Goal: Task Accomplishment & Management: Manage account settings

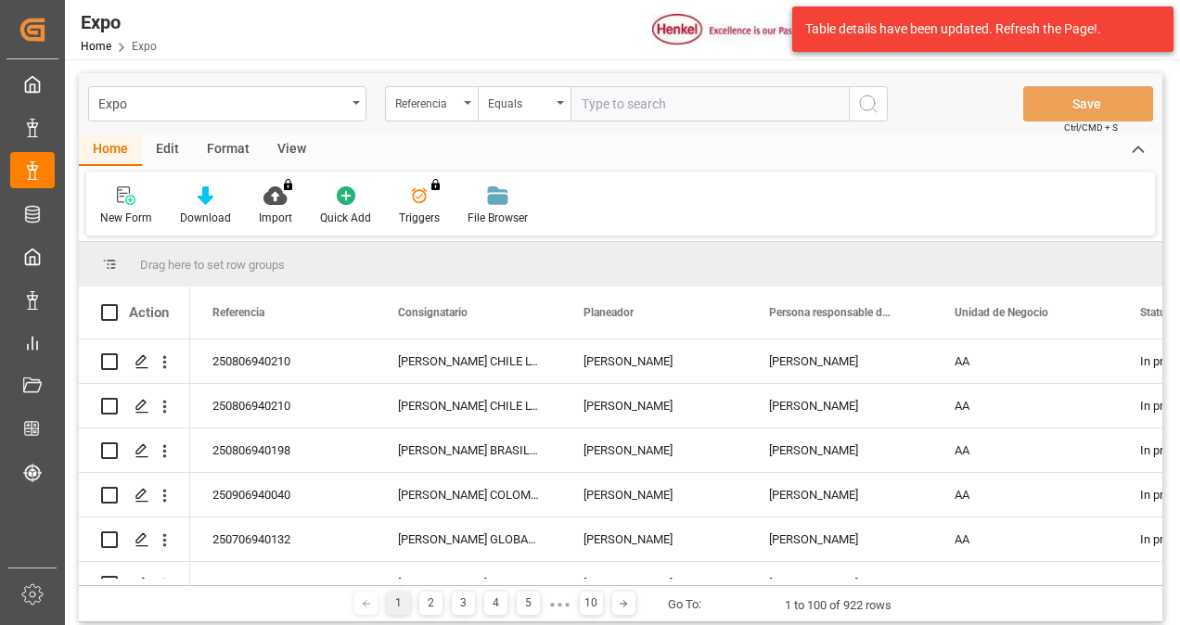
click at [605, 107] on input "text" at bounding box center [709, 103] width 278 height 35
paste input "4578509088"
drag, startPoint x: 708, startPoint y: 112, endPoint x: 376, endPoint y: 102, distance: 332.2
click at [376, 102] on div "Expo Referencia Equals 4578509088" at bounding box center [488, 103] width 800 height 35
paste input "250806940099"
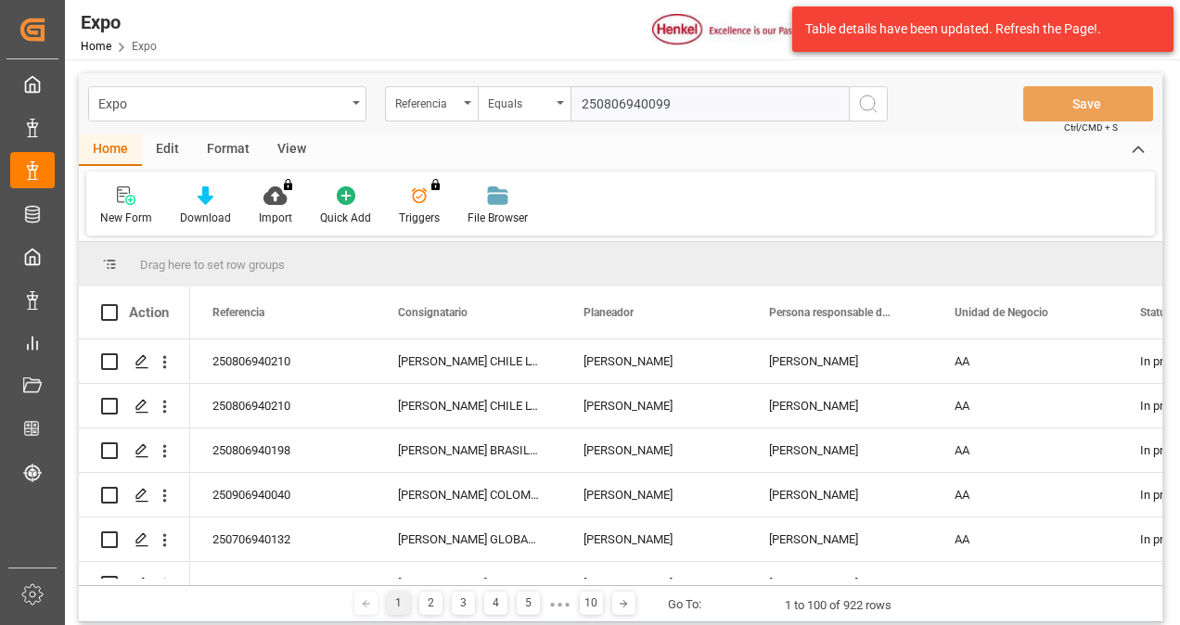
type input "250806940099"
click at [876, 100] on icon "search button" at bounding box center [868, 104] width 22 height 22
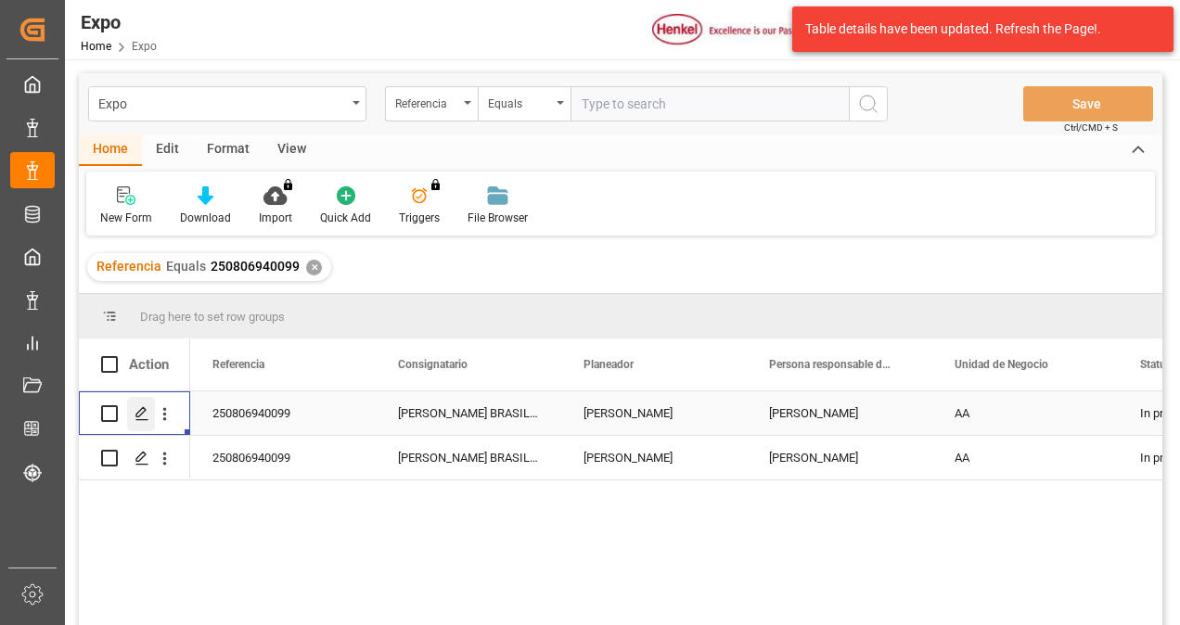
click at [137, 412] on polygon "Press SPACE to select this row." at bounding box center [140, 412] width 9 height 9
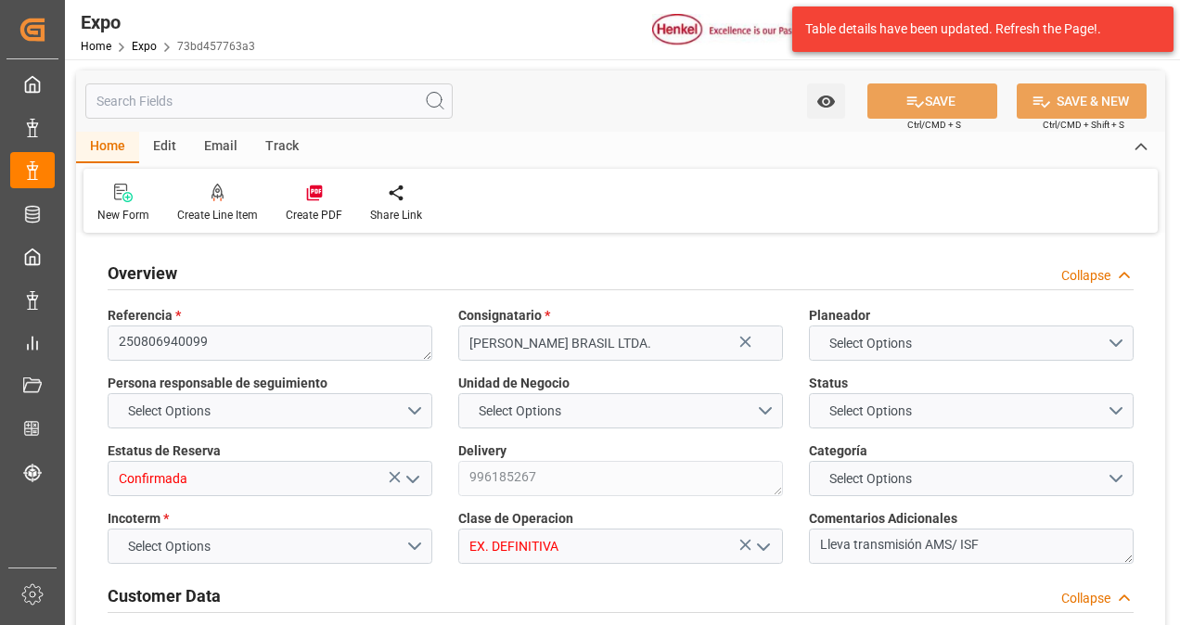
type input "10850"
type input "11419.094"
type input "18"
type input "9229829"
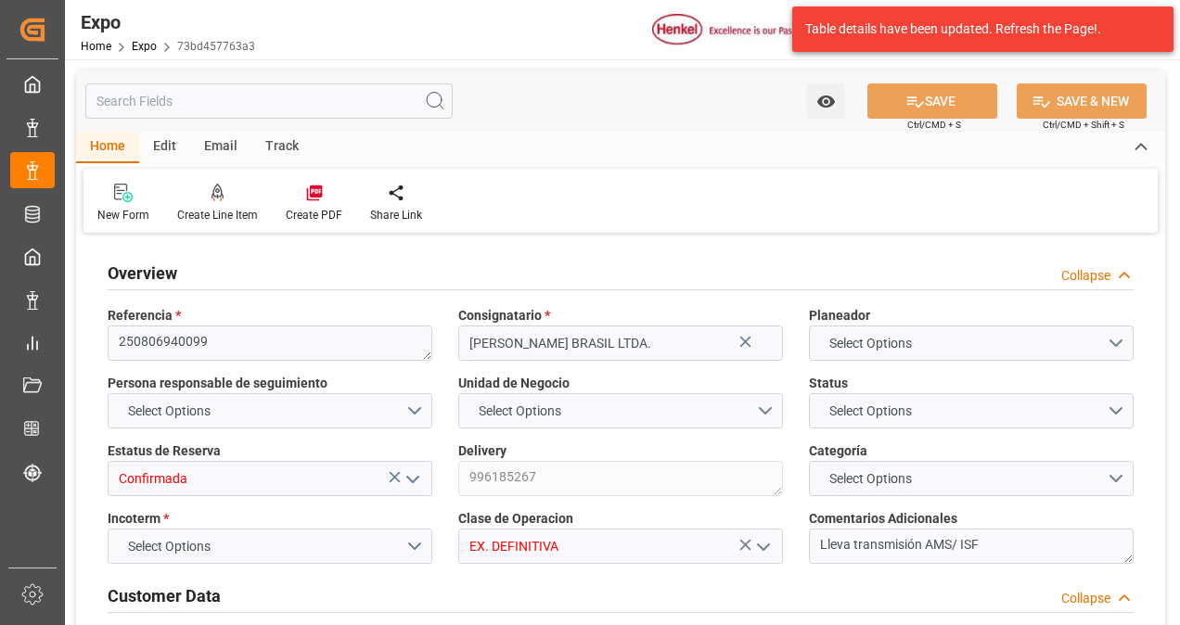
type input "MXATM"
type input "BRSSZ"
type input "9229829"
type input "[DATE]"
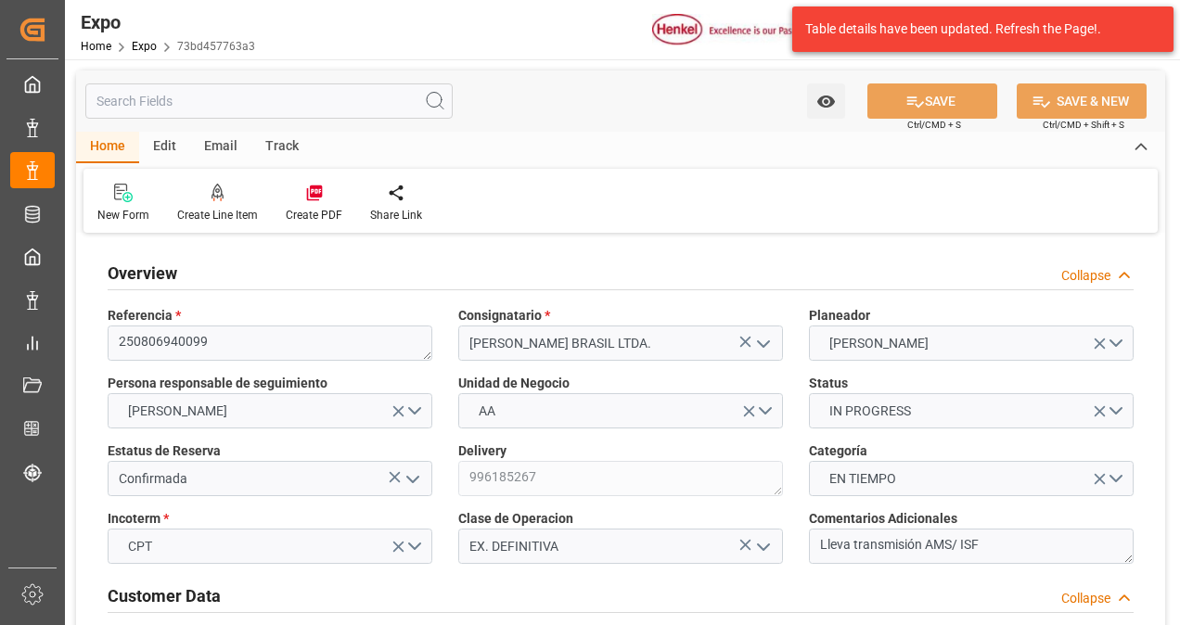
type input "[DATE]"
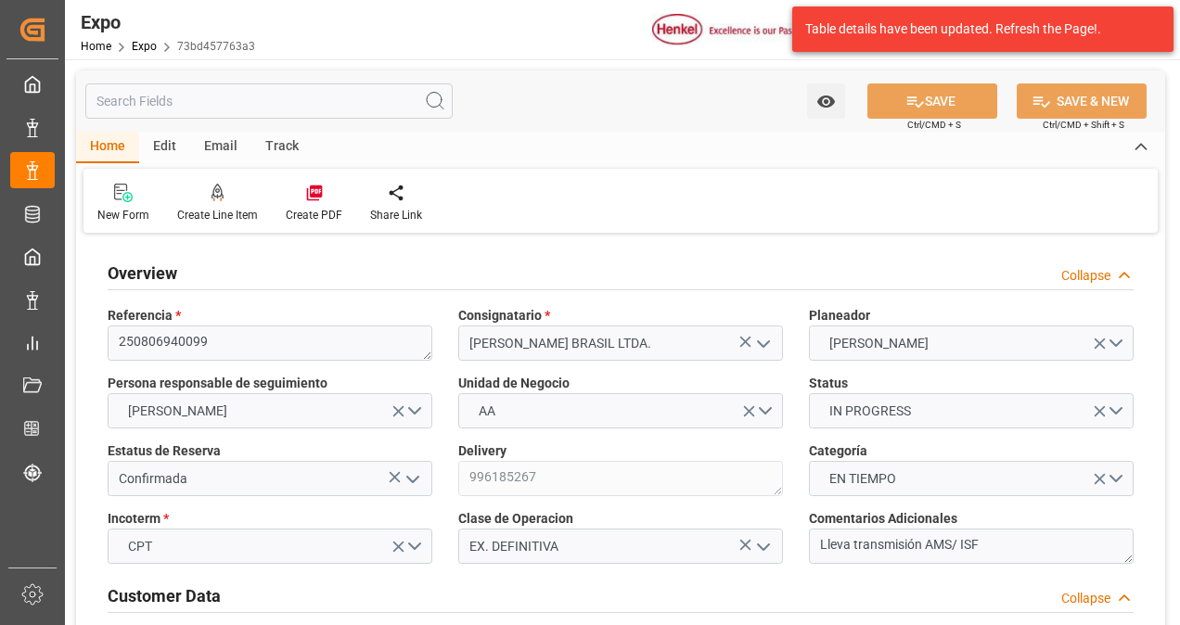
type input "[DATE] 00:00"
type input "[DATE]"
type input "[DATE] 18:59"
type input "[DATE]"
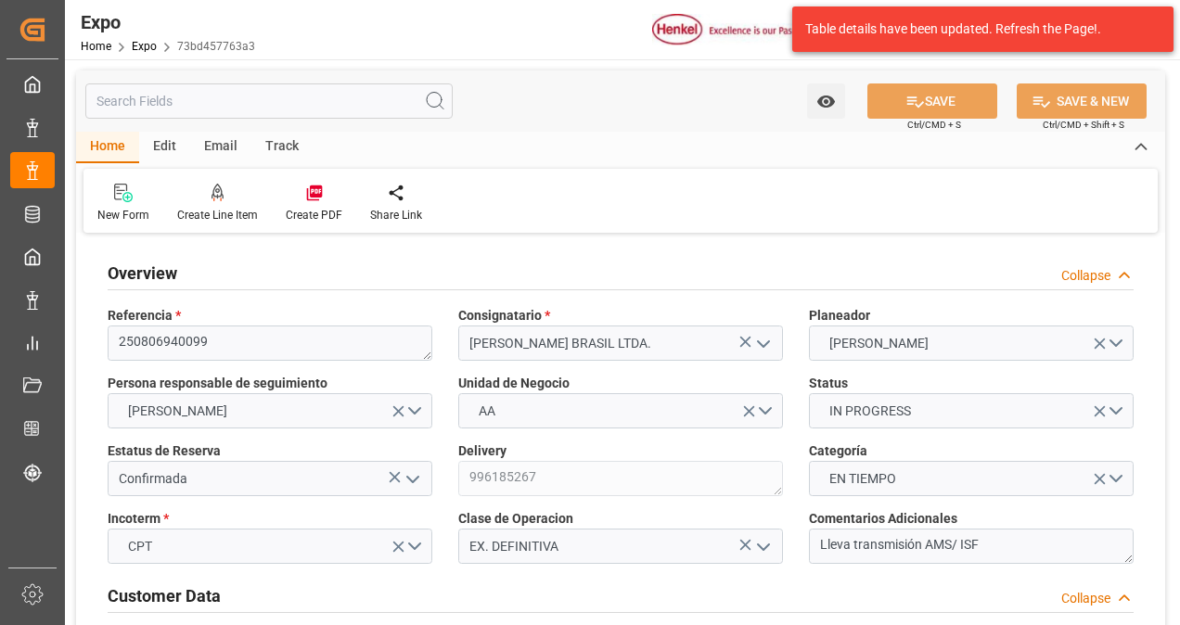
type input "[DATE]"
type input "[DATE] 15:00"
type input "[DATE] 00:00"
type input "[DATE] 11:30"
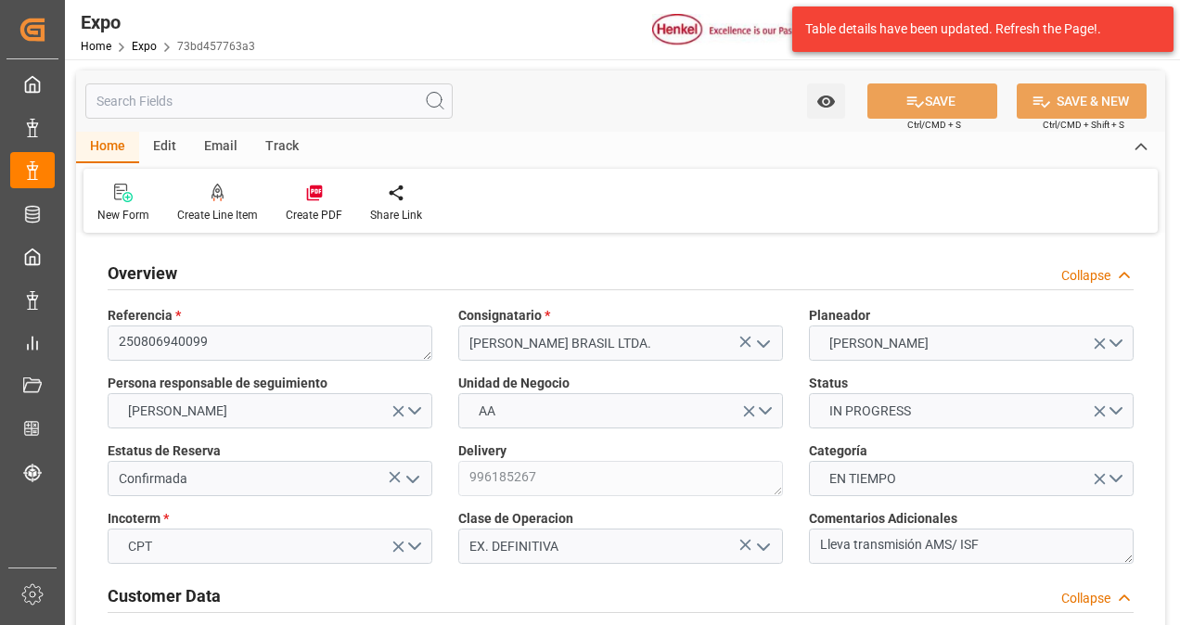
type input "[DATE] 19:00"
type input "[DATE] 00:00"
type input "[DATE] 08:58"
type input "[DATE] 10:58"
type input "[DATE] 07:33"
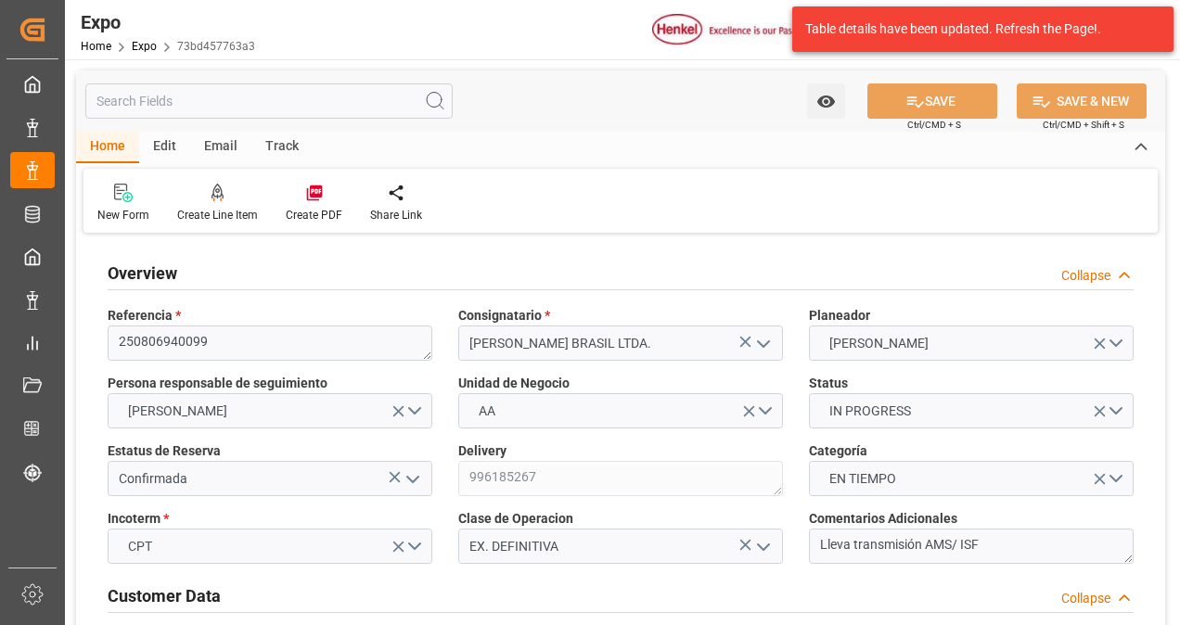
type input "[DATE] 11:30"
type input "[DATE] 11:53"
type input "[DATE] 19:00"
type input "[DATE] 08:23"
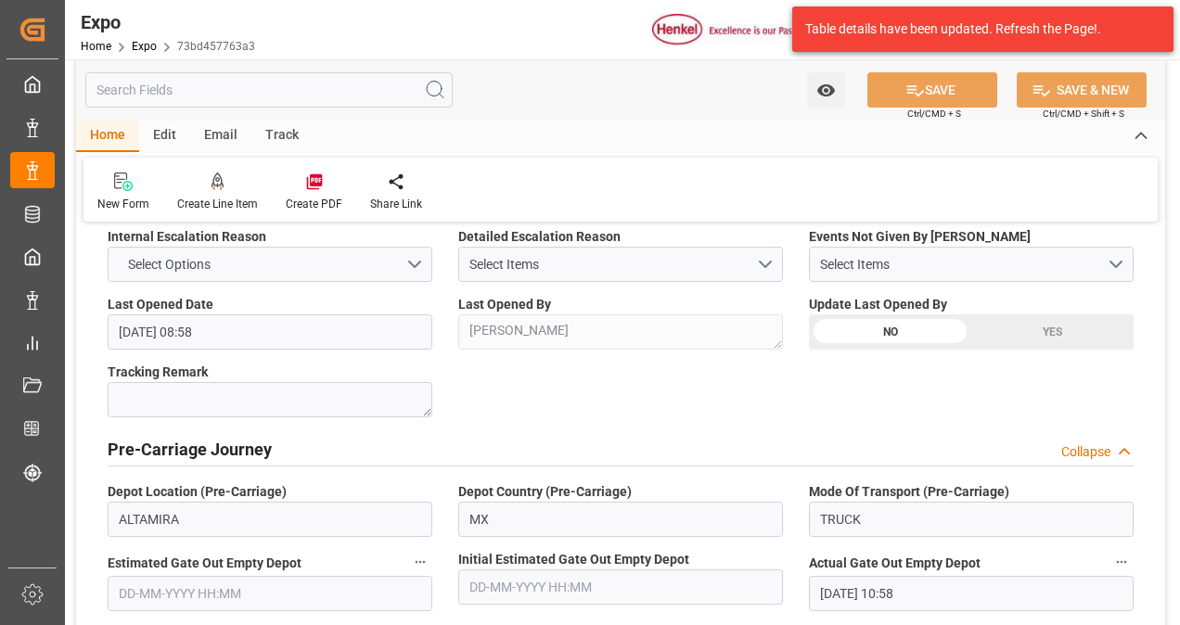
scroll to position [2968, 0]
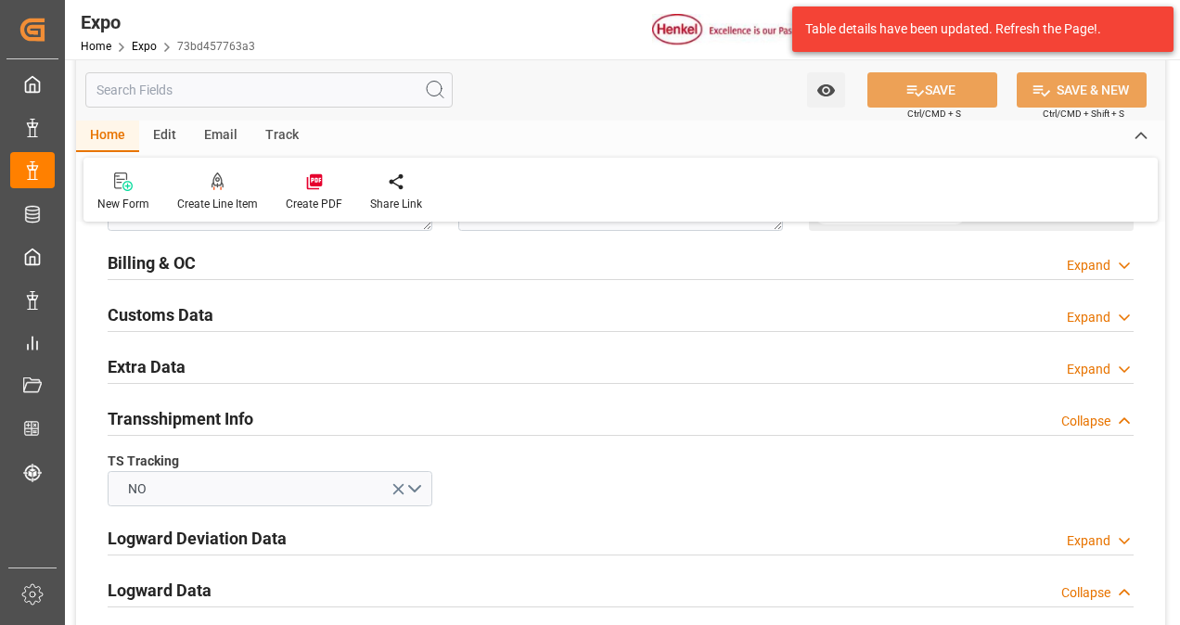
click at [231, 263] on div "Billing & OC Expand" at bounding box center [621, 261] width 1026 height 35
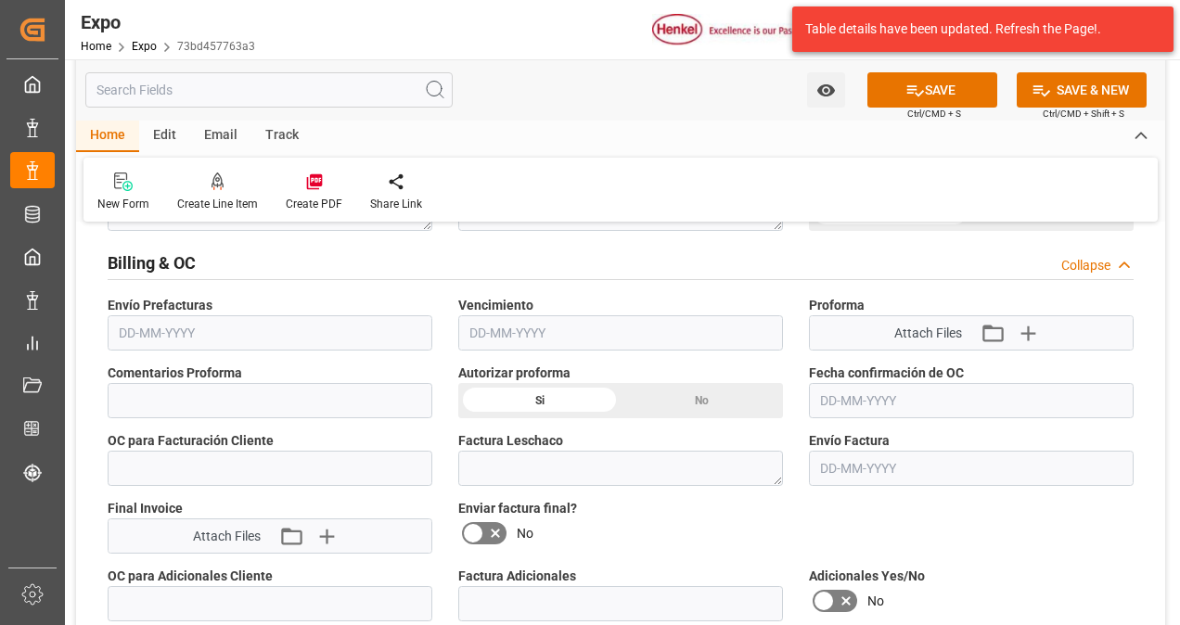
click at [871, 392] on input "text" at bounding box center [971, 400] width 325 height 35
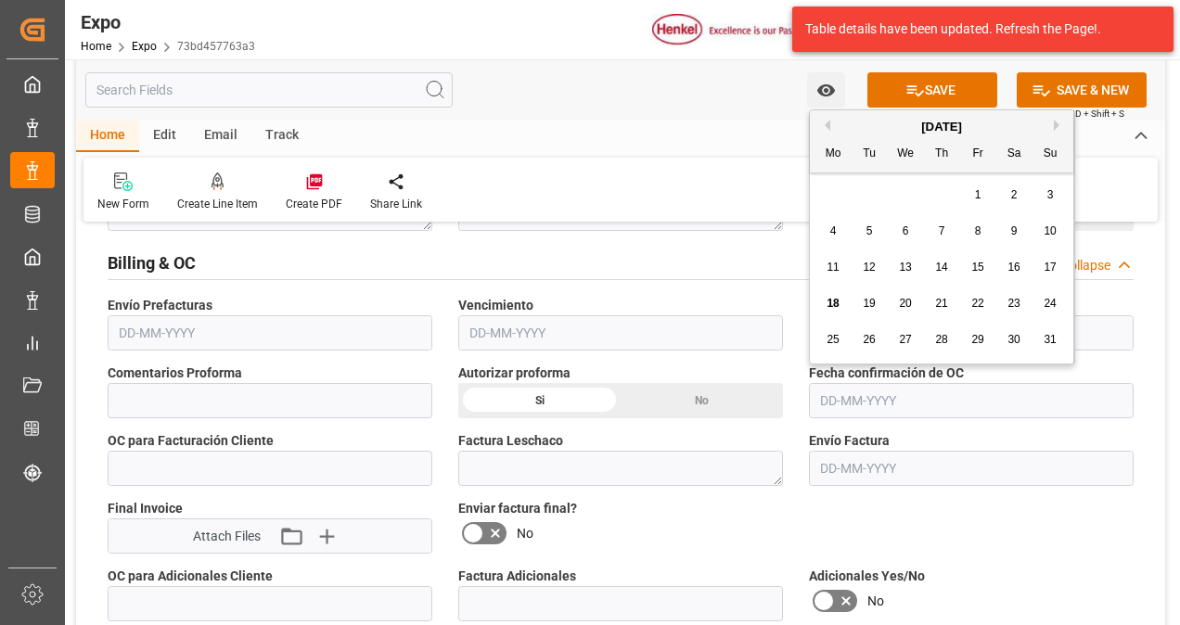
click at [835, 308] on span "18" at bounding box center [832, 303] width 12 height 13
type input "[DATE]"
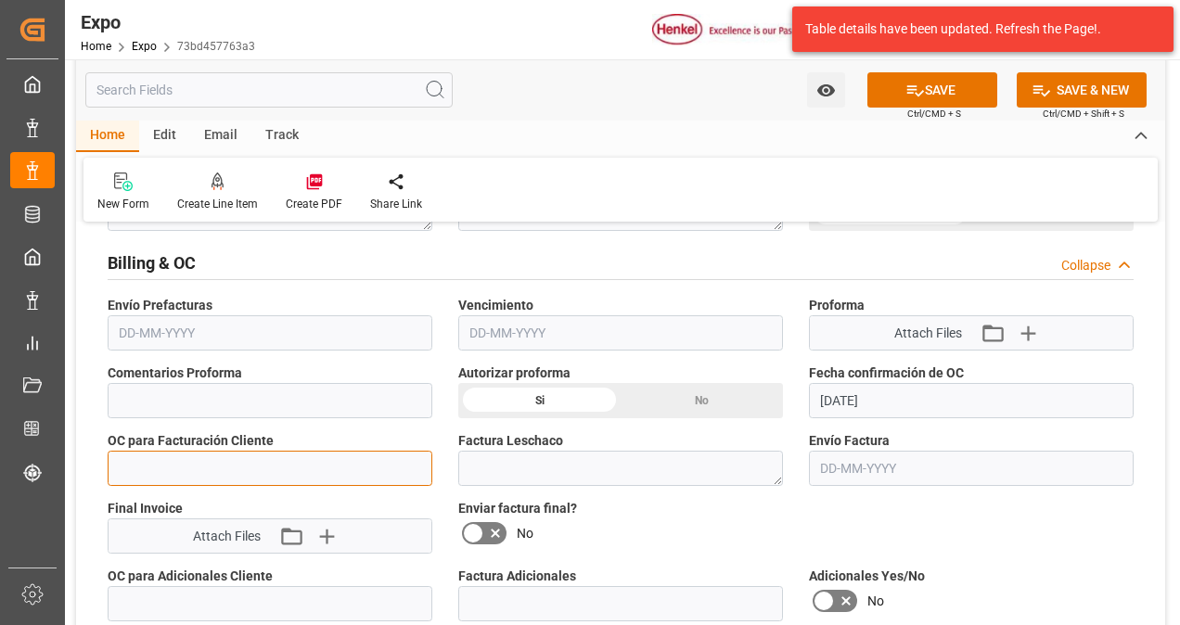
click at [306, 465] on input "text" at bounding box center [270, 468] width 325 height 35
paste input "4578509088"
type input "4578509088"
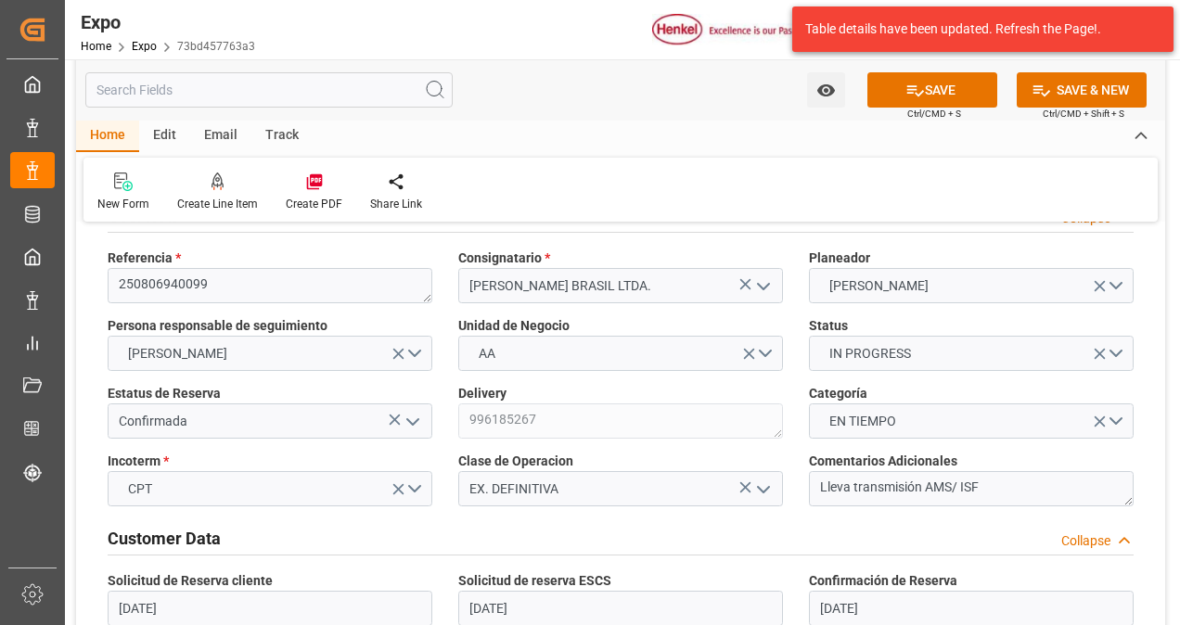
scroll to position [0, 0]
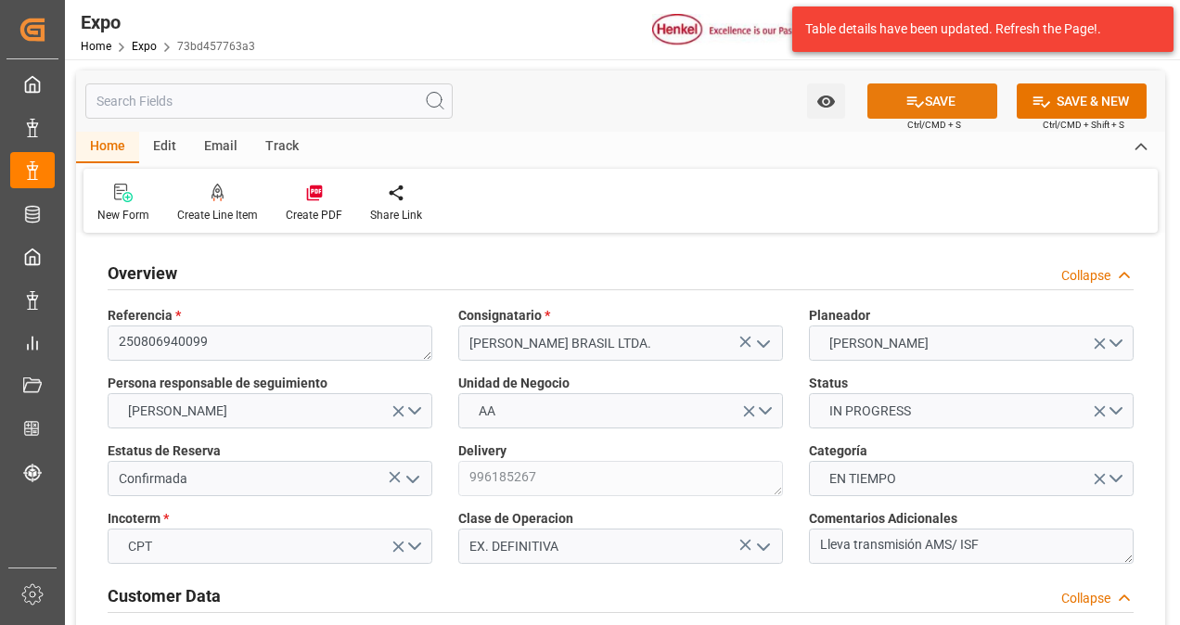
click at [915, 108] on icon at bounding box center [914, 101] width 19 height 19
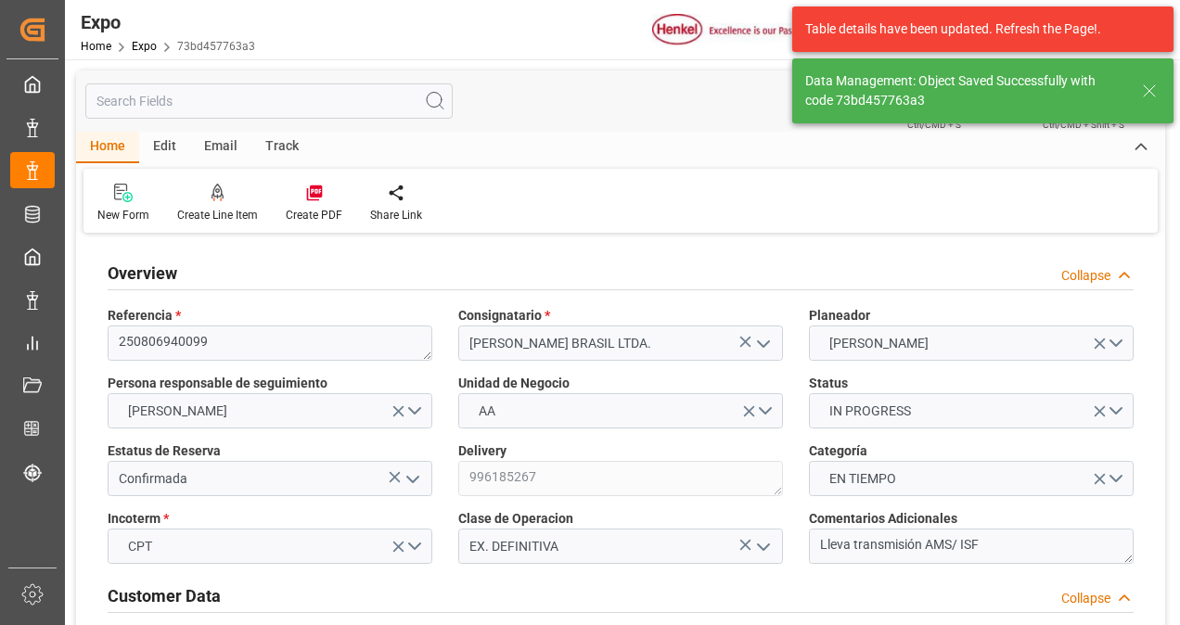
type textarea "[PERSON_NAME]"
type input "[DATE] 16:33"
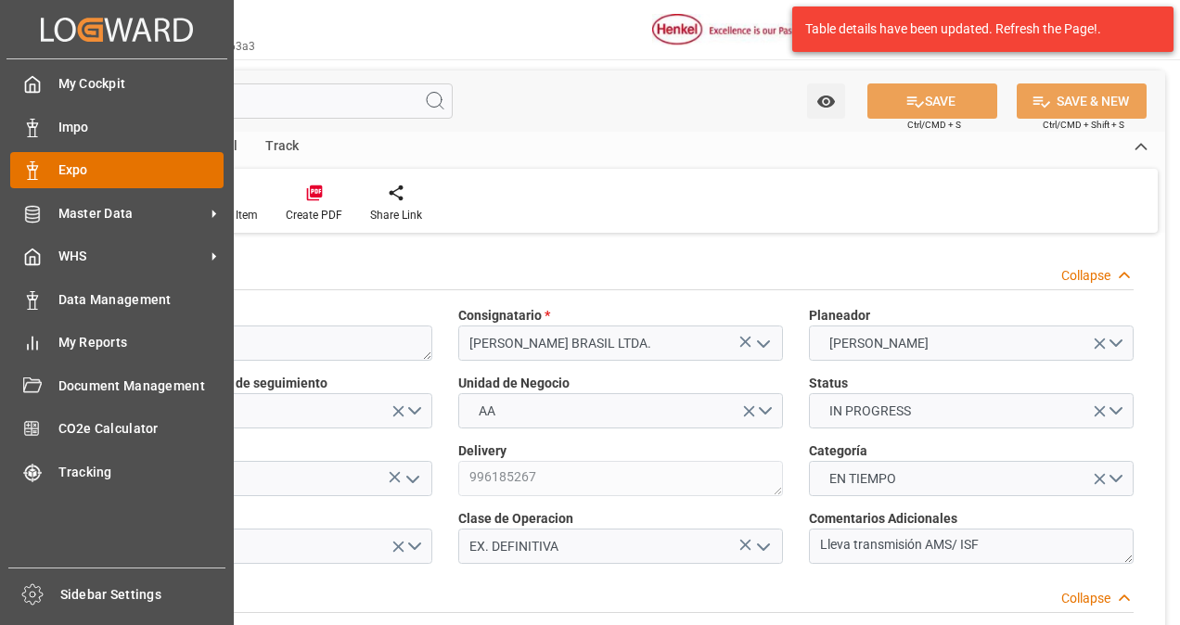
click at [57, 174] on div "Expo Expo" at bounding box center [116, 170] width 213 height 36
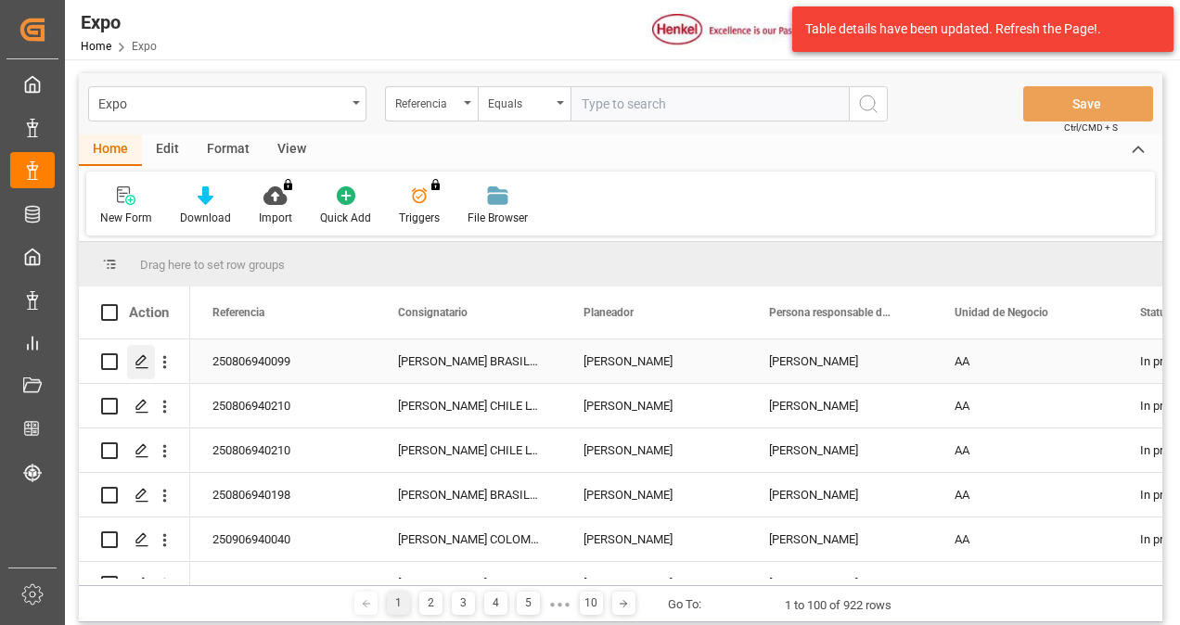
click at [145, 354] on icon "Press SPACE to select this row." at bounding box center [142, 361] width 15 height 15
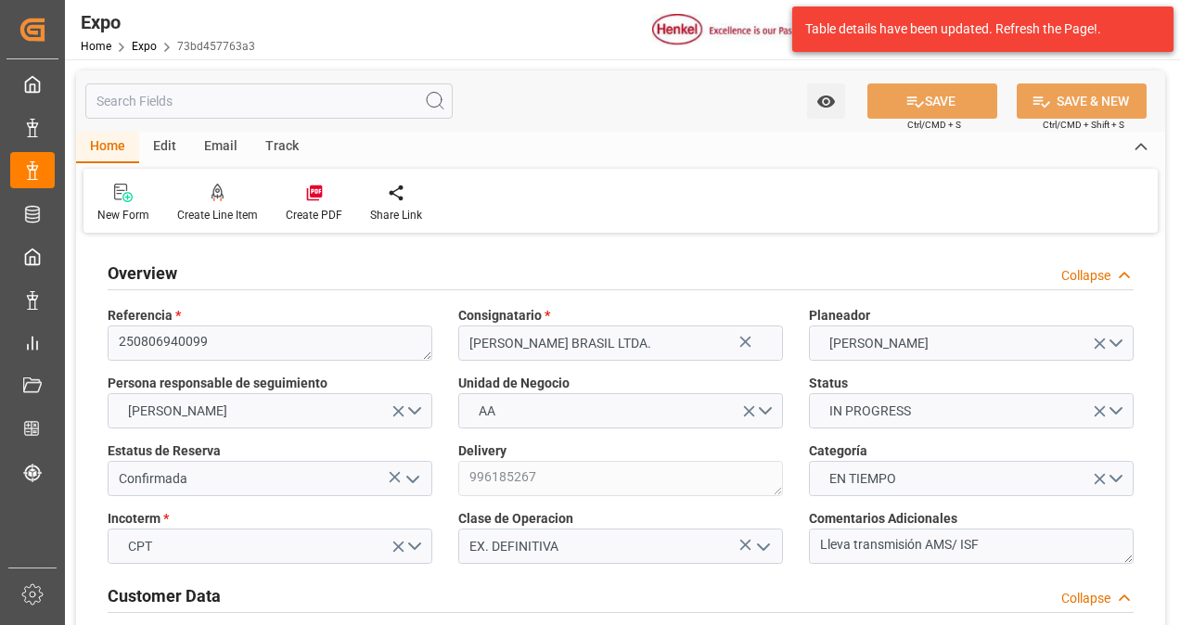
type input "10850"
type input "11419.094"
type input "18"
type input "9229829"
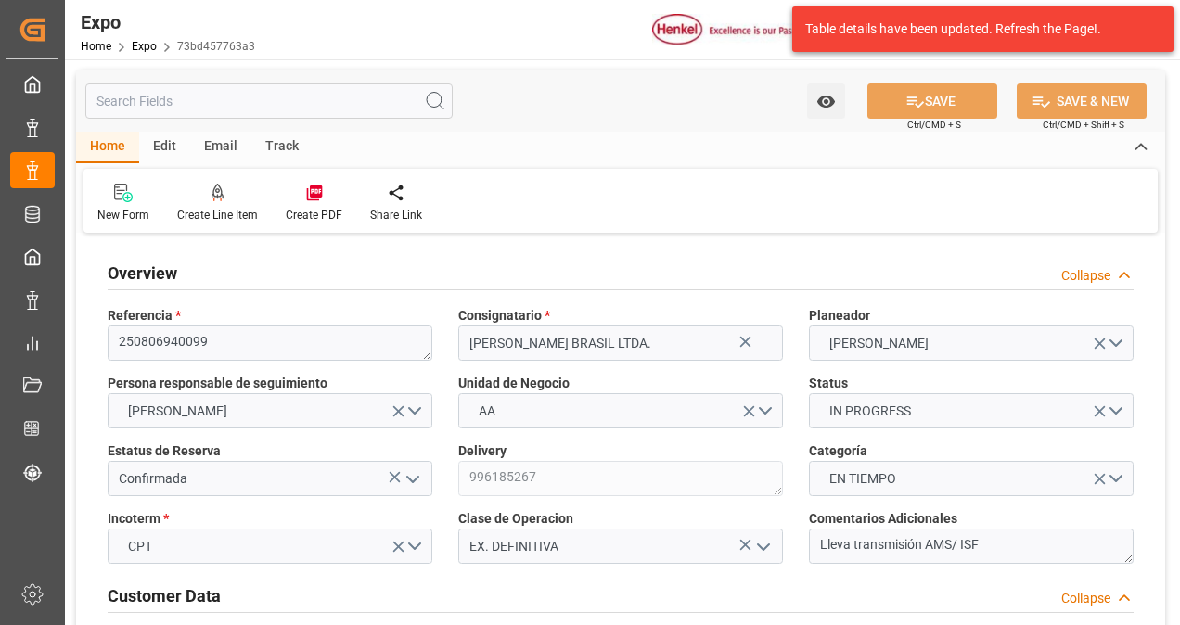
type input "MXATM"
type input "BRSSZ"
type input "9229829"
type input "[DATE]"
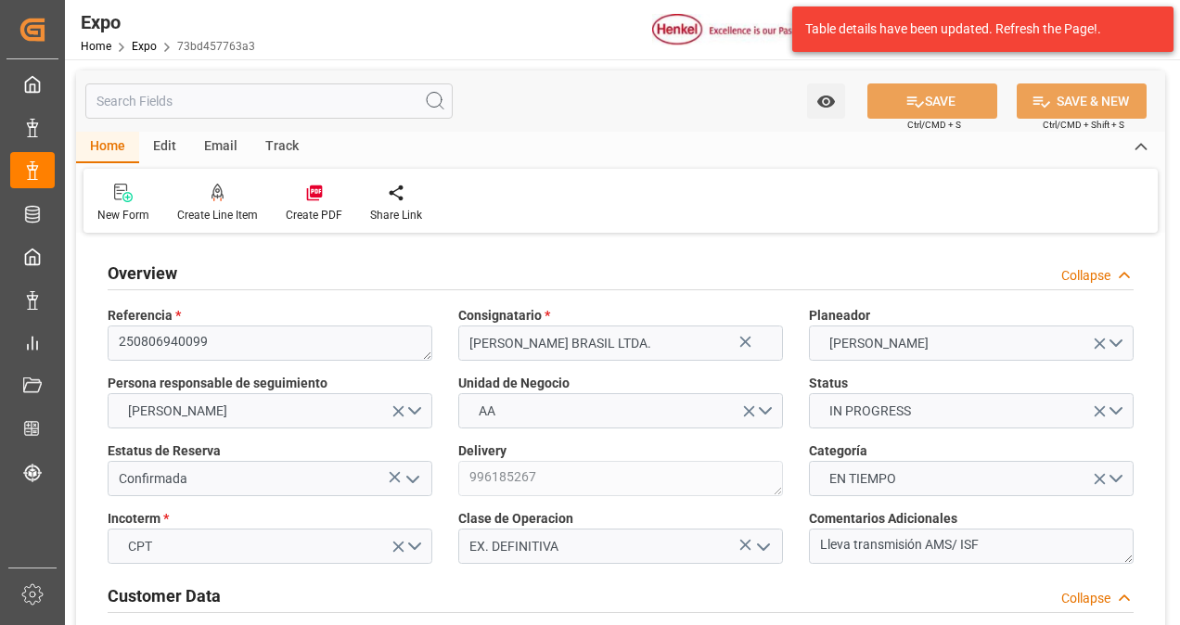
type input "[DATE]"
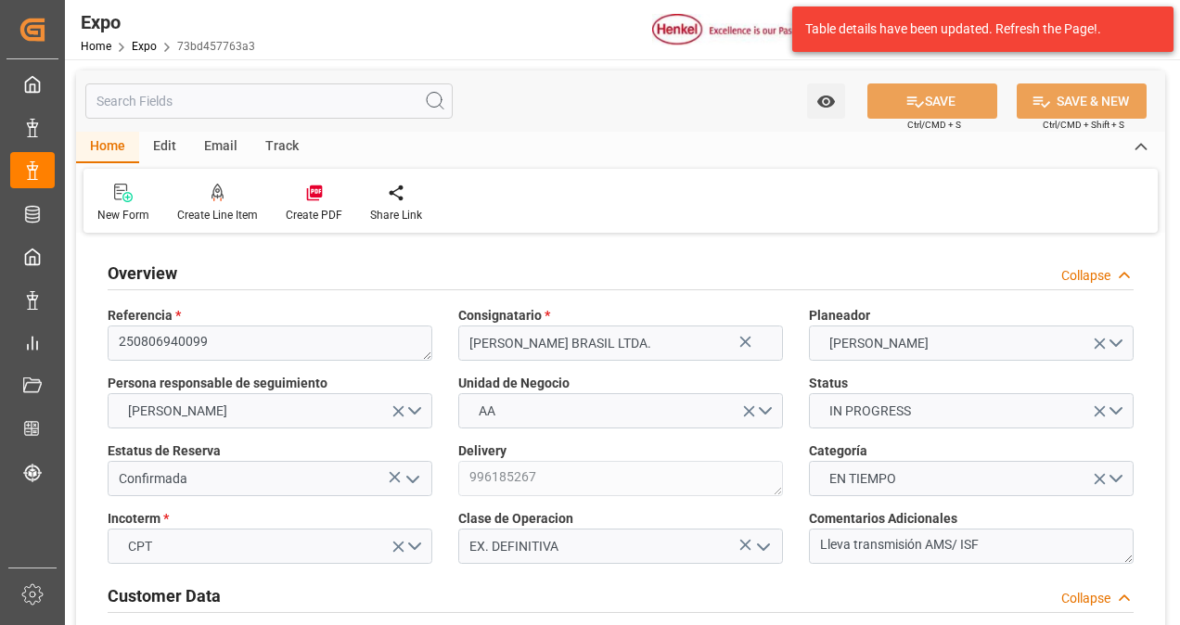
type input "[DATE] 00:00"
type input "[DATE]"
type input "[DATE] 18:59"
type input "[DATE]"
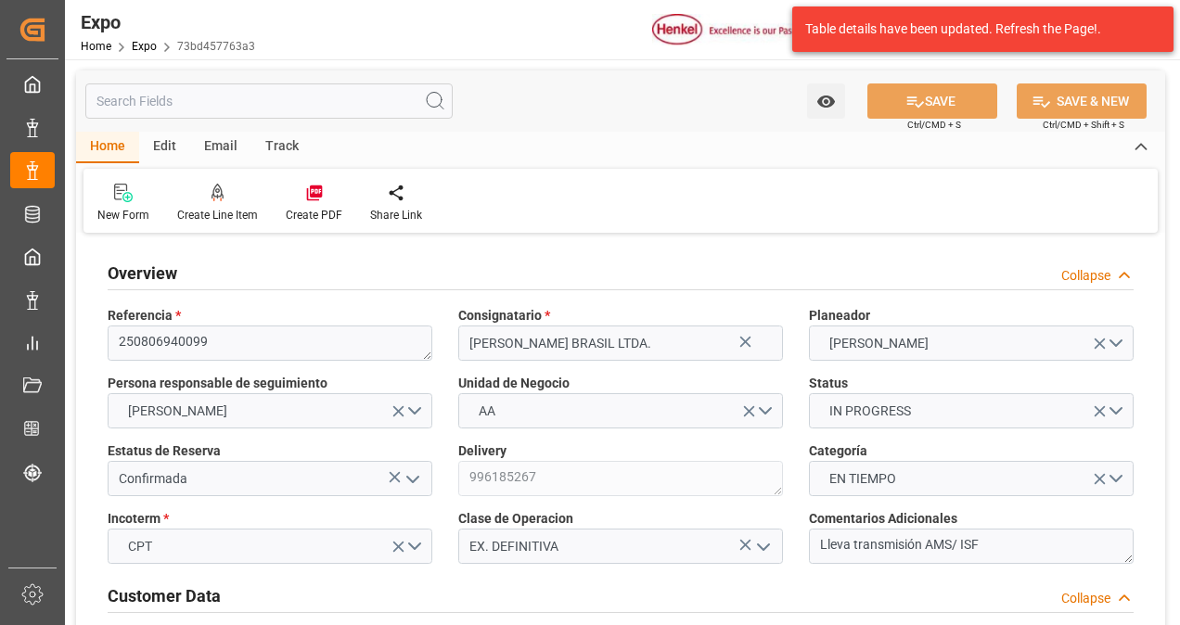
type input "[DATE]"
type input "[DATE] 15:00"
type input "[DATE] 00:00"
type input "[DATE] 11:30"
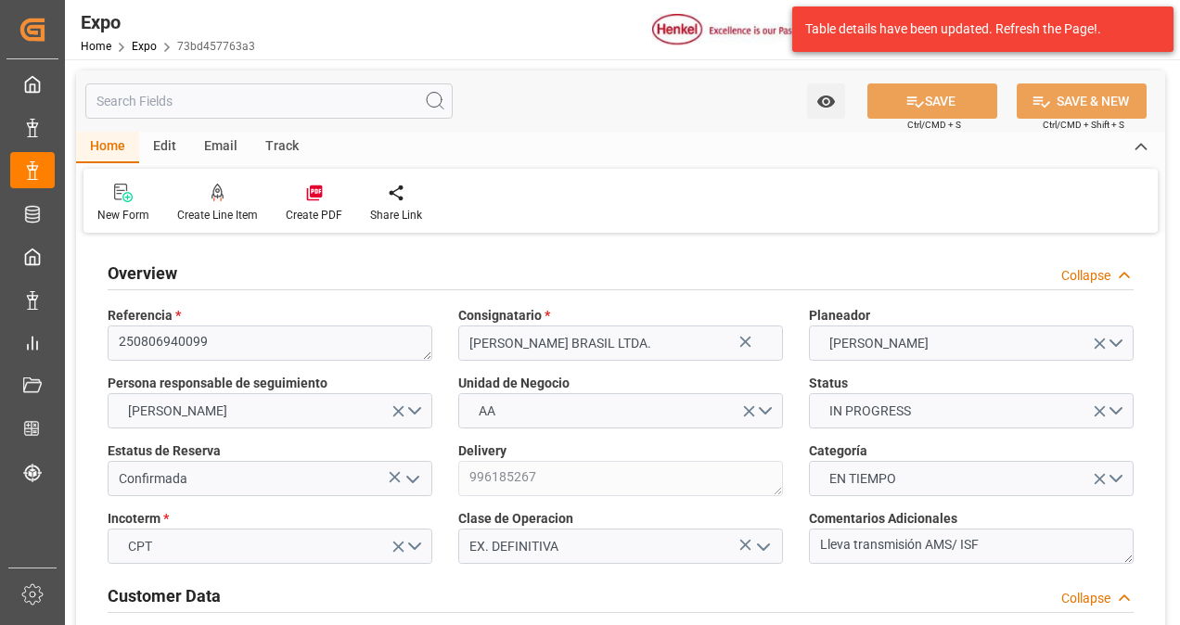
type input "[DATE] 19:00"
type input "[DATE] 00:00"
type input "[DATE] 16:33"
type input "[DATE] 10:58"
type input "[DATE] 07:33"
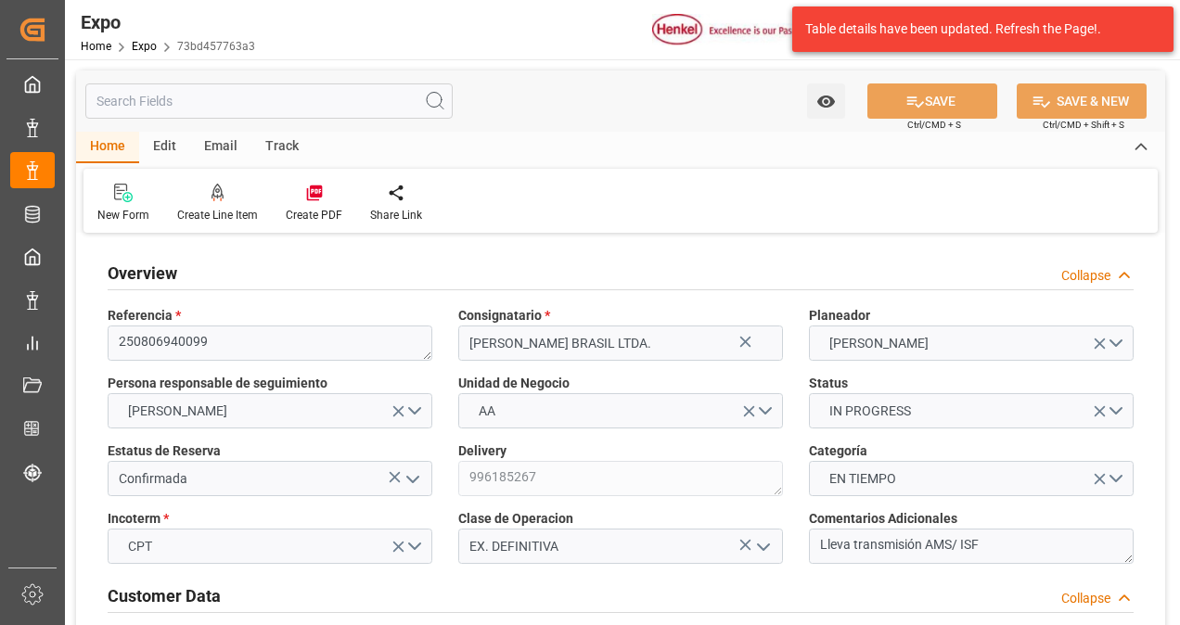
type input "[DATE] 11:30"
type input "[DATE] 11:53"
type input "[DATE] 19:00"
type input "[DATE] 08:23"
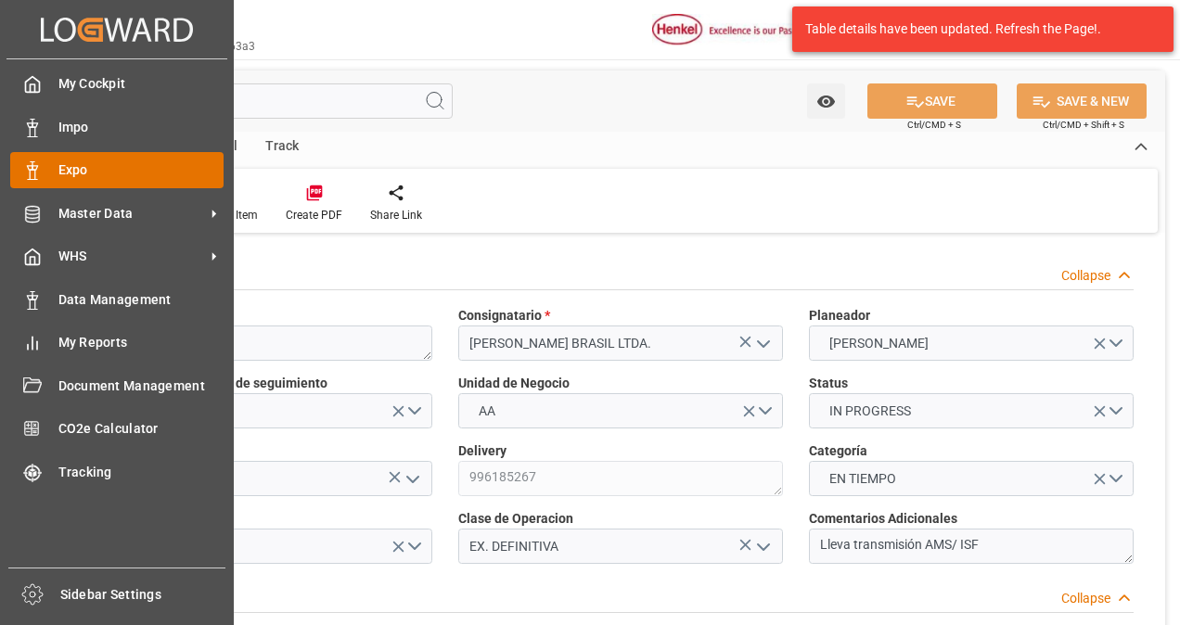
click at [61, 173] on span "Expo" at bounding box center [141, 169] width 166 height 19
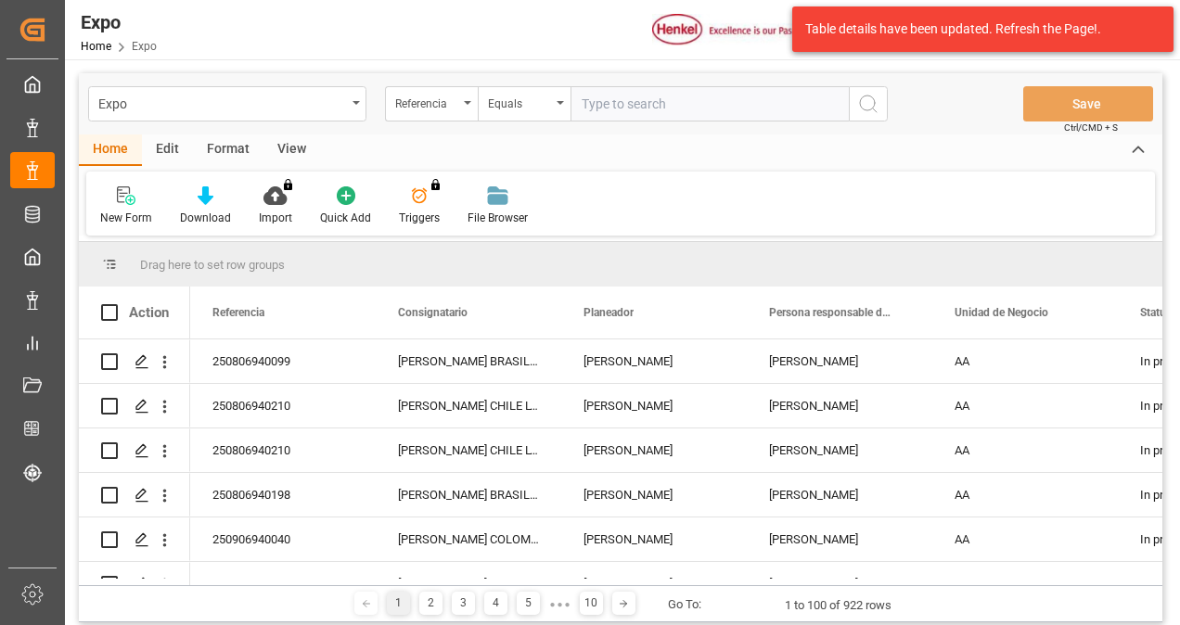
click at [611, 108] on input "text" at bounding box center [709, 103] width 278 height 35
type input "250806940098"
click at [878, 99] on icon "search button" at bounding box center [868, 104] width 22 height 22
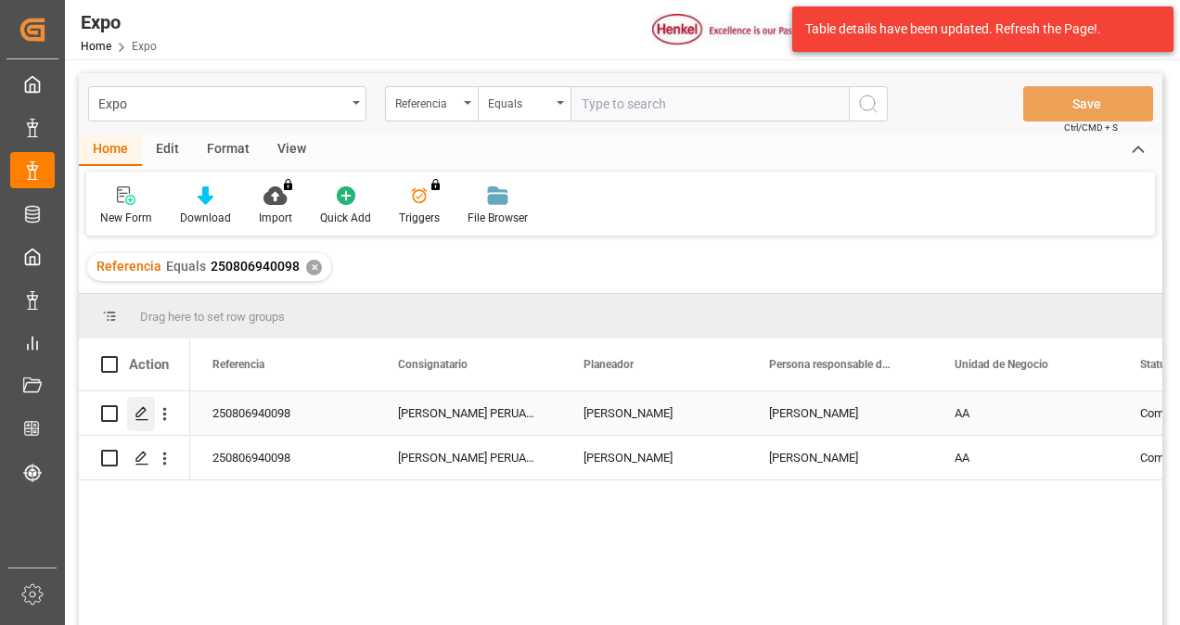
click at [138, 412] on polygon "Press SPACE to select this row." at bounding box center [140, 412] width 9 height 9
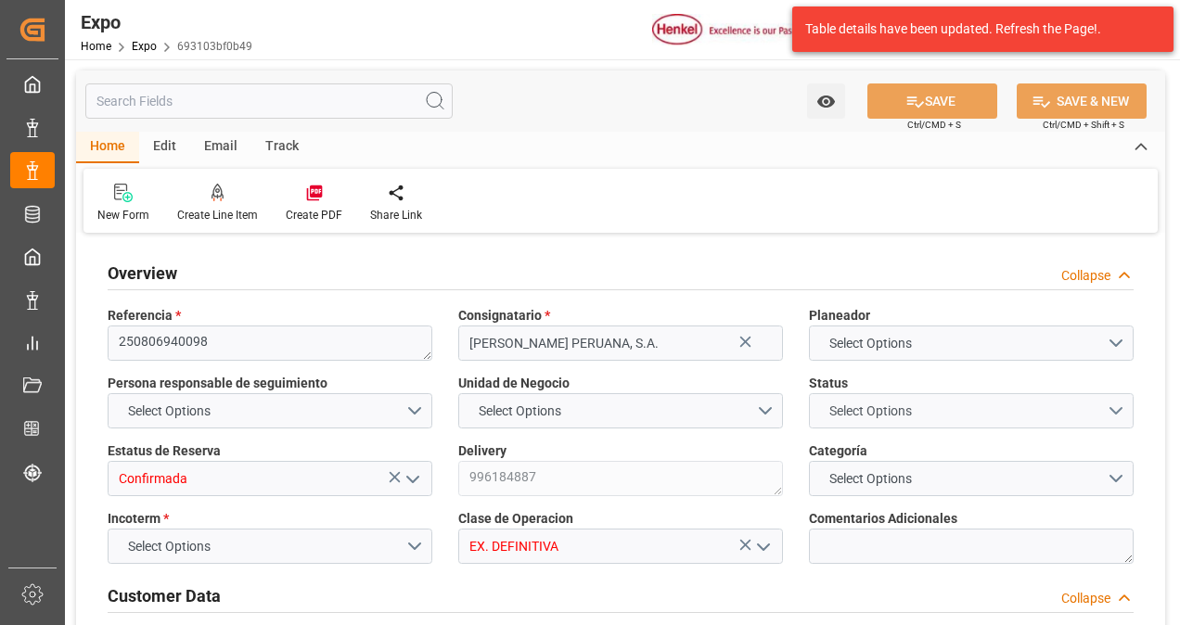
type input "10260"
type input "10765.44"
type input "18"
type input "9520039"
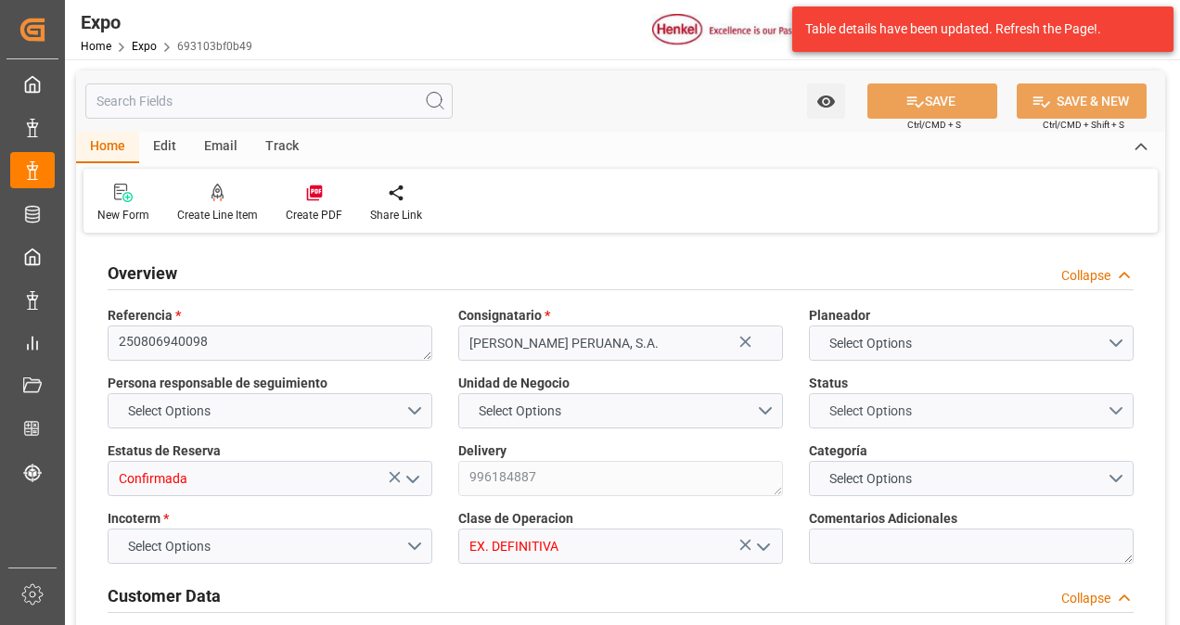
type input "MXZLO"
type input "PECLL"
type input "9520039"
type input "[DATE]"
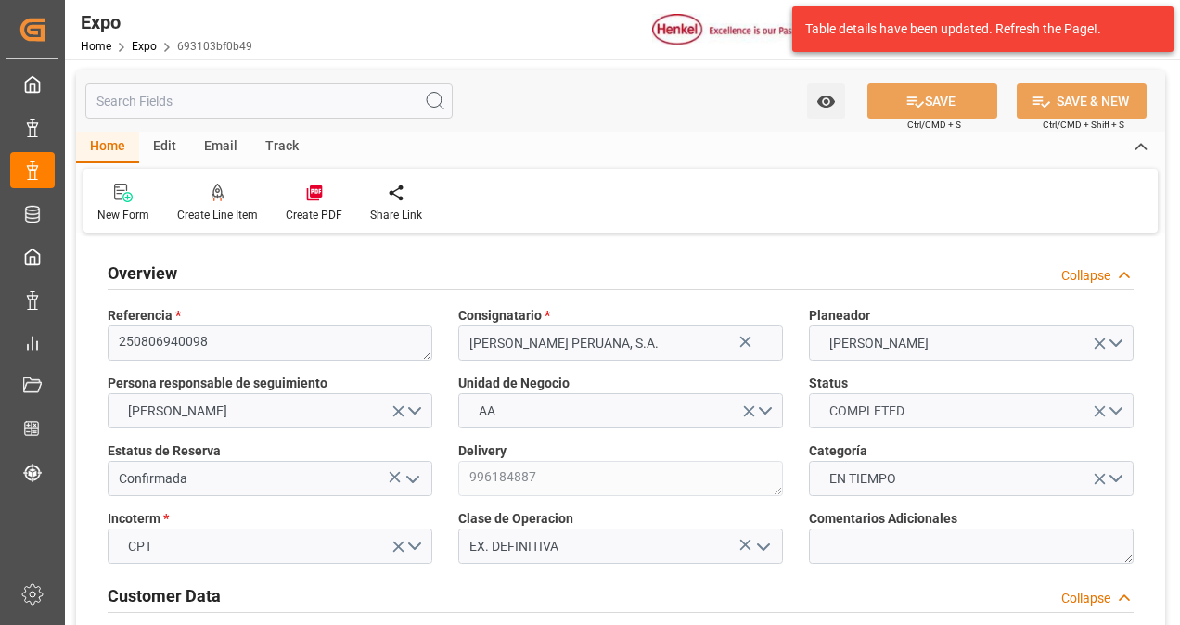
type input "[DATE]"
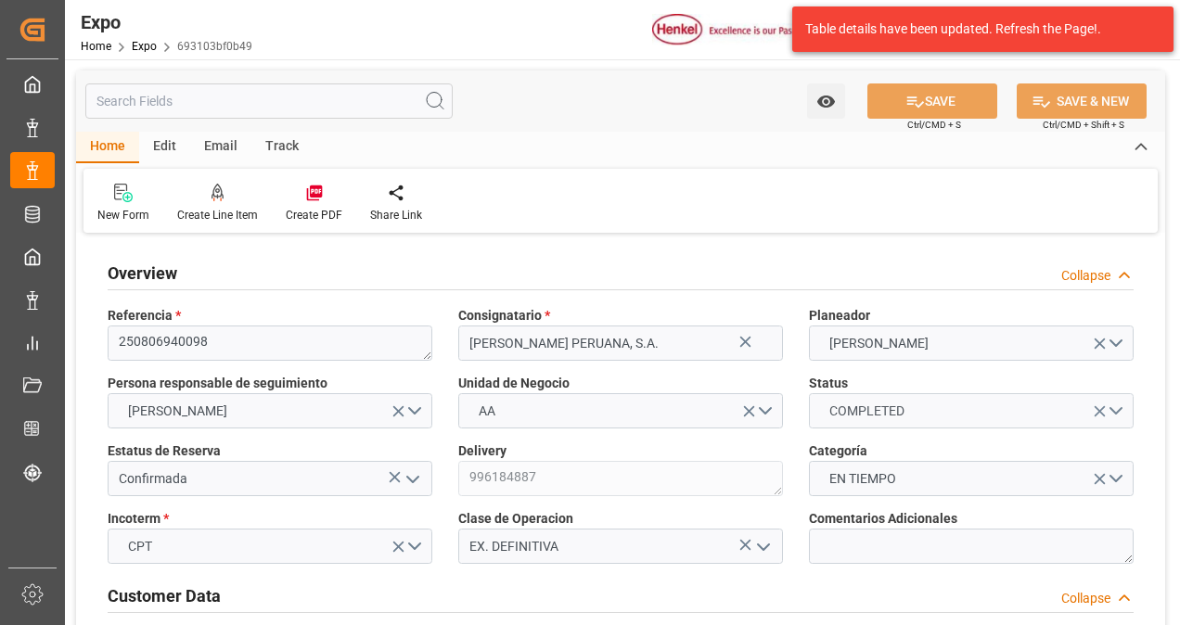
type input "[DATE] 00:00"
type input "[DATE]"
type input "[DATE] 00:39"
type input "[DATE]"
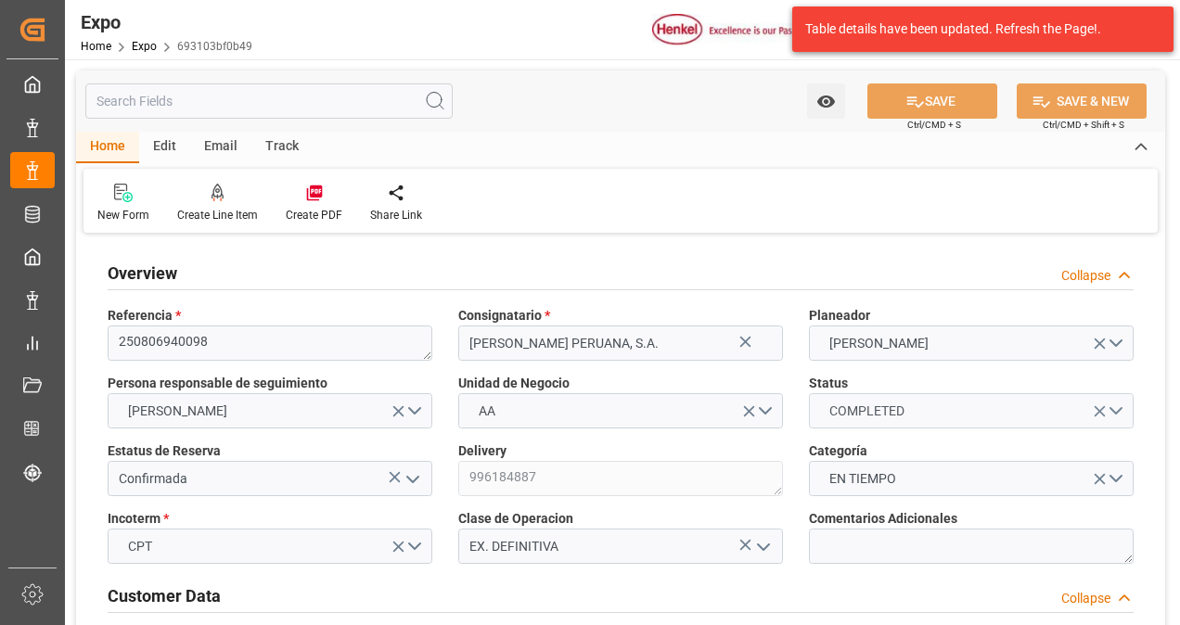
type input "[DATE]"
type input "[DATE] 20:00"
type input "[DATE] 00:00"
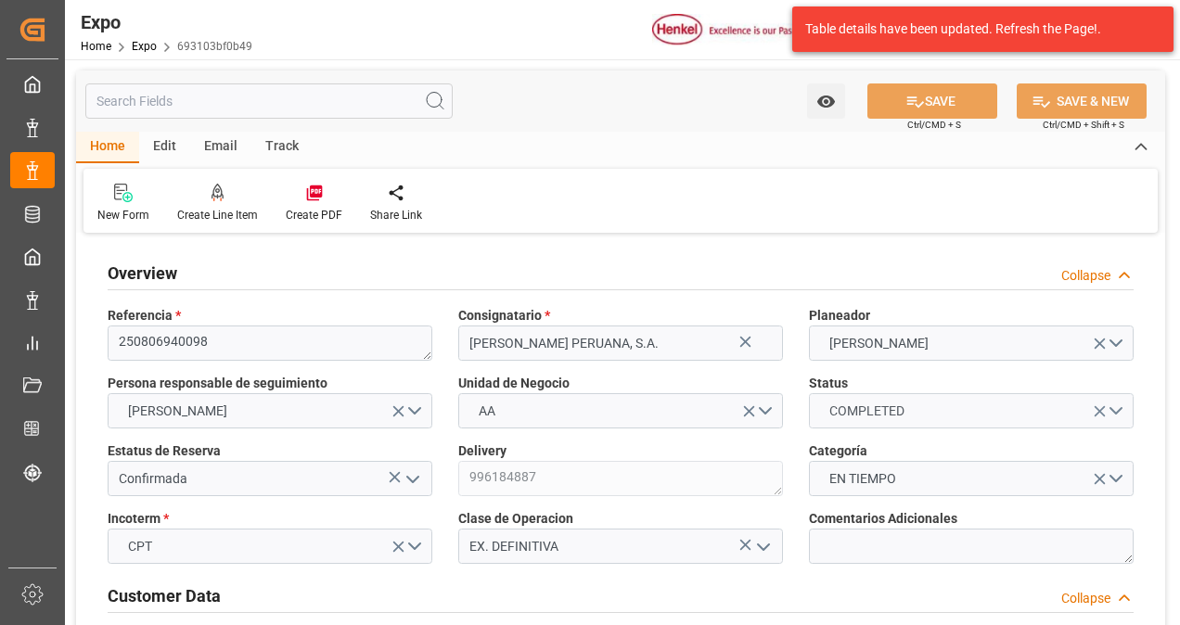
type input "[DATE] 23:54"
type input "[DATE] 09:00"
type input "[DATE] 00:00"
type input "[DATE] 13:12"
type input "[DATE]"
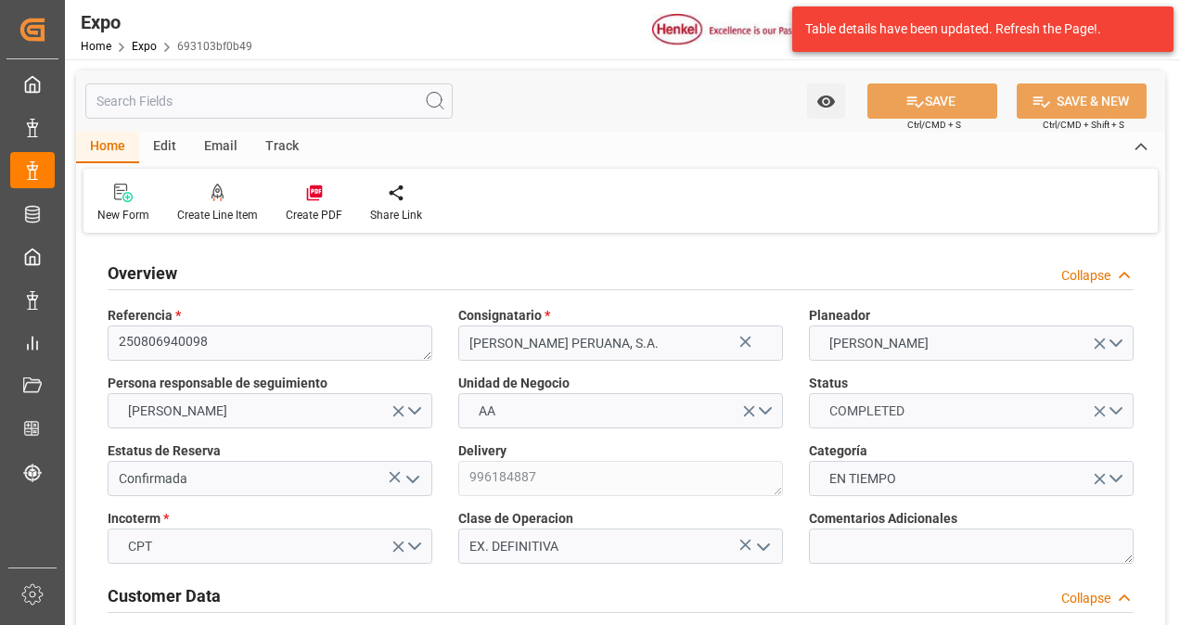
type input "[DATE]"
type input "[DATE] 17:17"
type input "[DATE] 11:52"
type input "[DATE] 13:44"
type input "[DATE] 20:00"
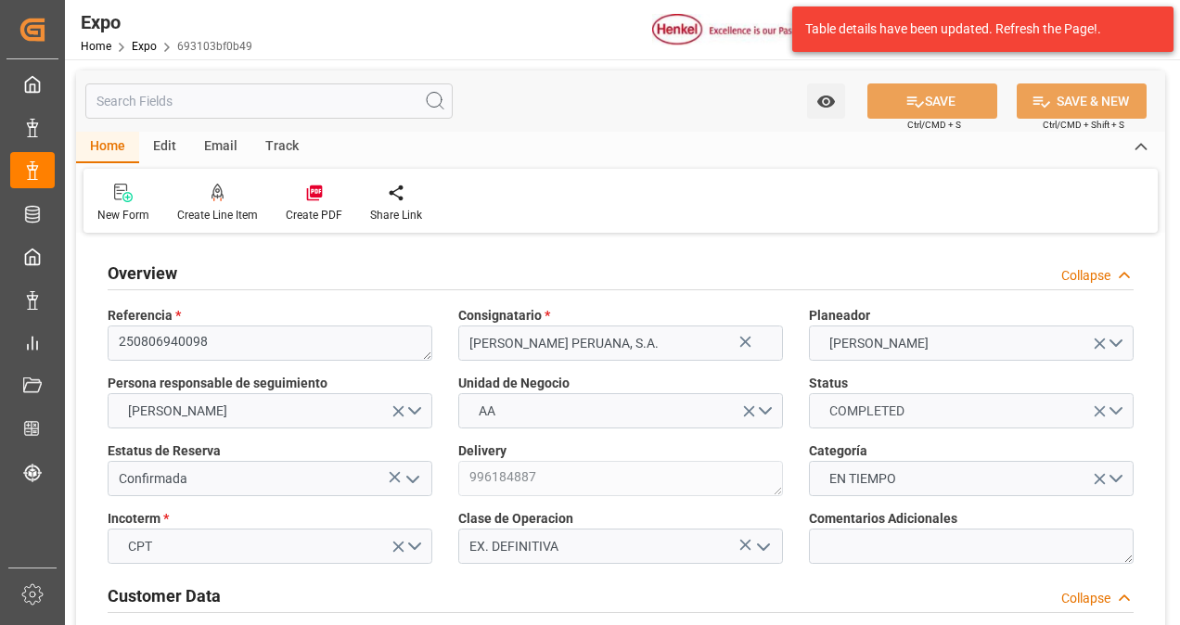
type input "[DATE] 00:22"
type input "[DATE] 09:00"
type input "[DATE] 12:44"
type input "[DATE] 00:05"
type input "[DATE] 13:12"
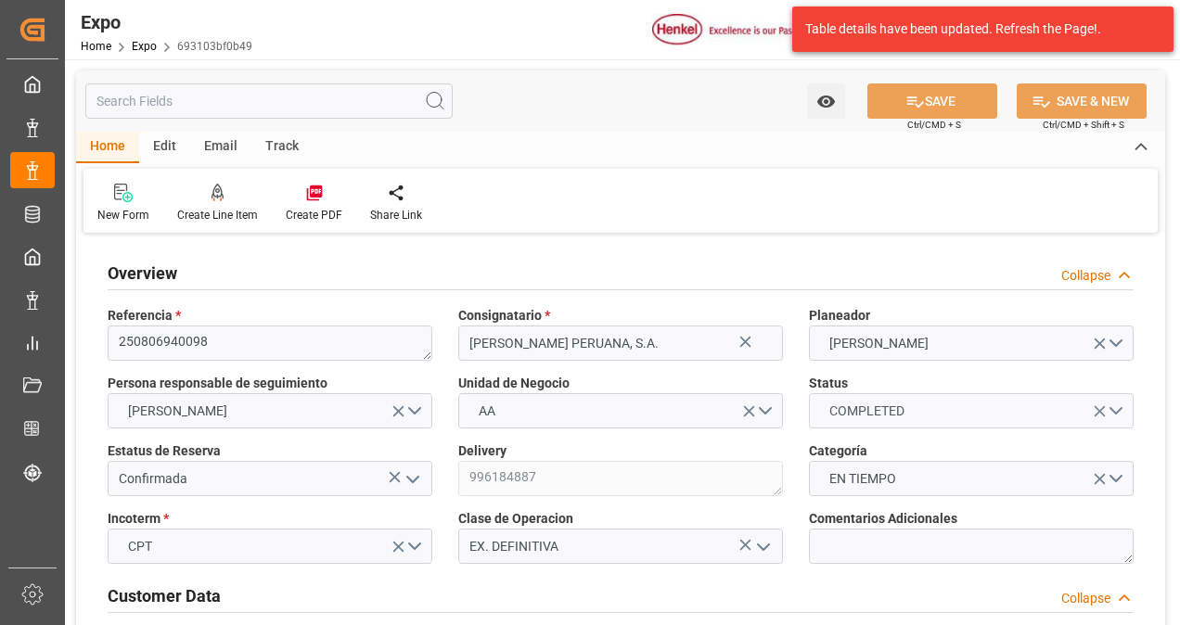
type input "[DATE] 12:48"
type input "[DATE] 04:07"
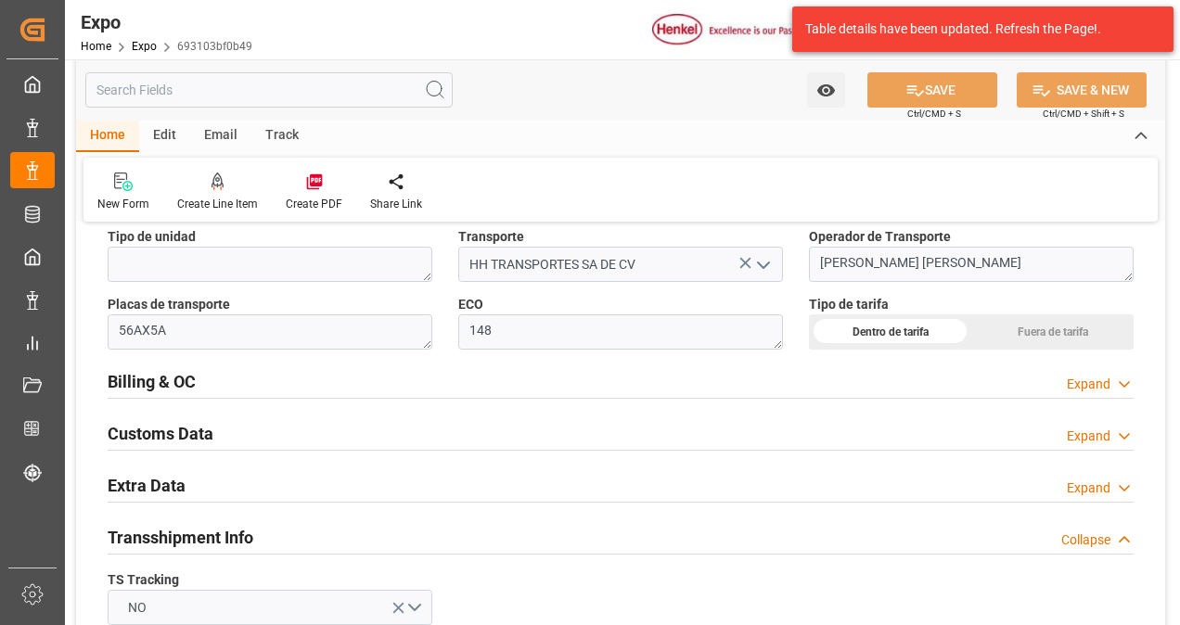
scroll to position [2783, 0]
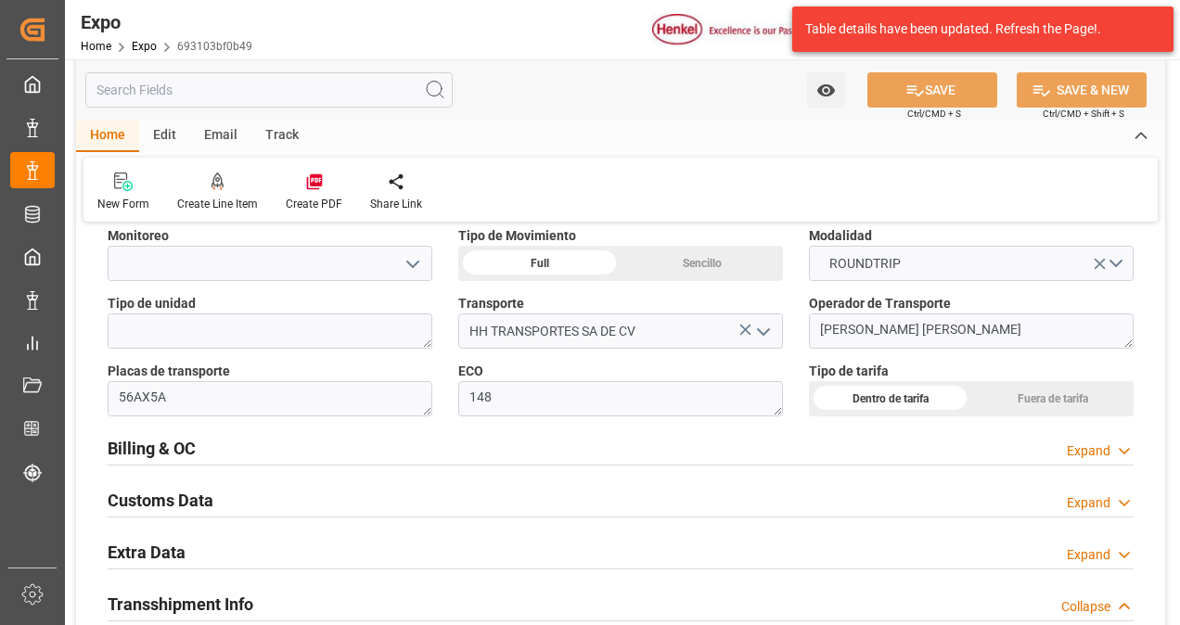
click at [195, 430] on div "Billing & OC" at bounding box center [152, 446] width 88 height 35
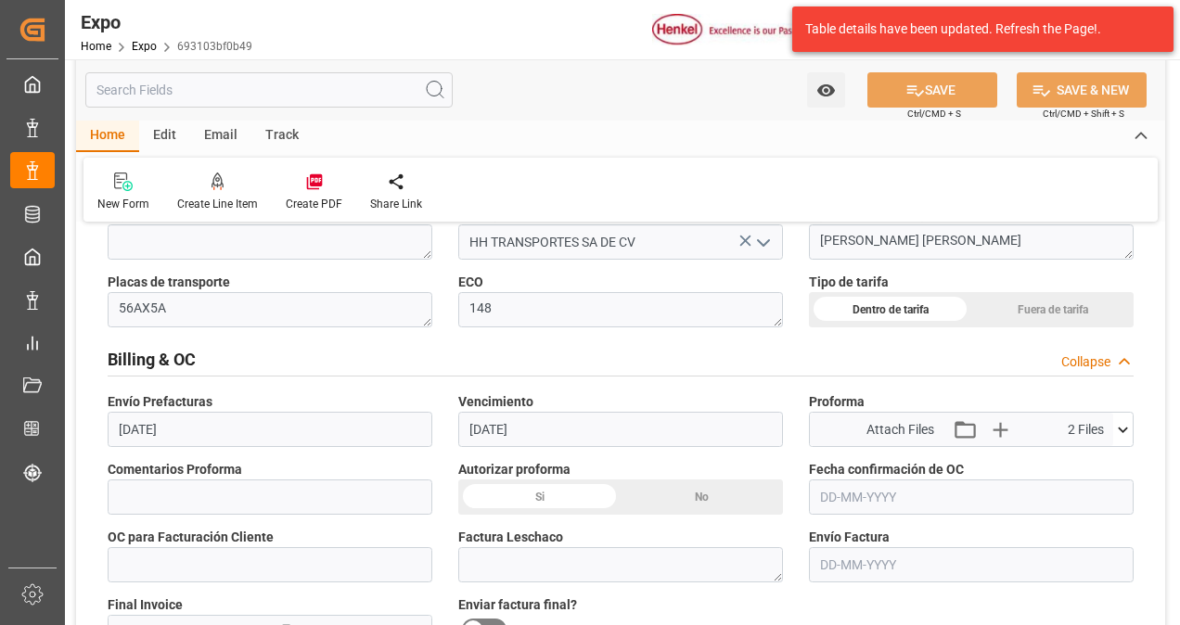
scroll to position [2968, 0]
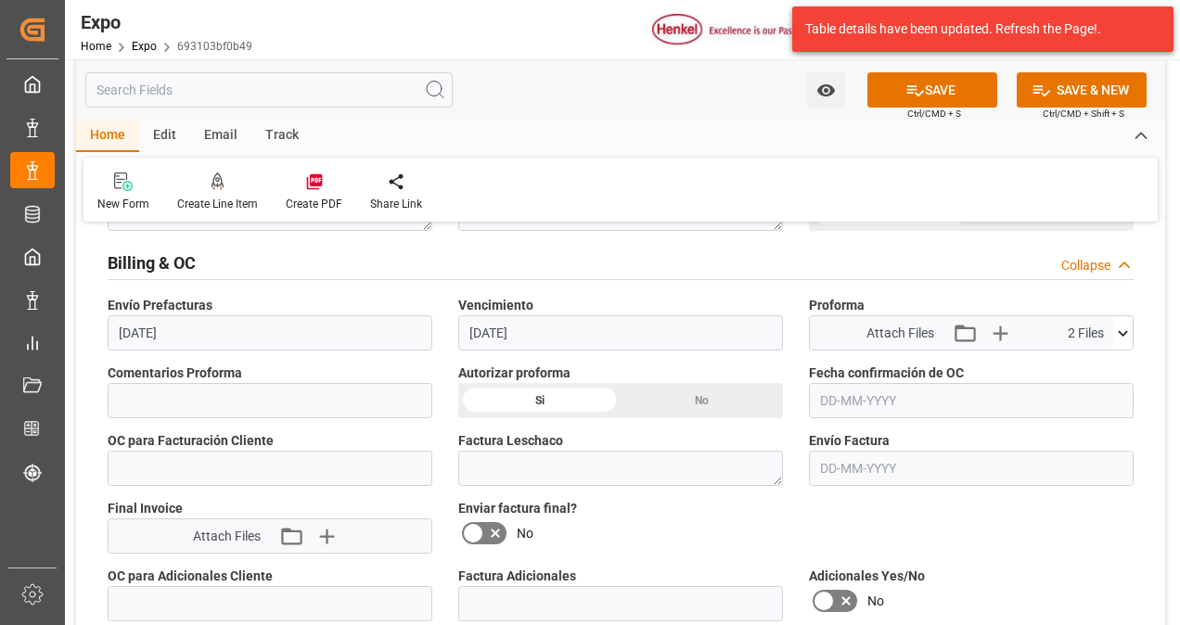
click at [857, 399] on input "text" at bounding box center [971, 400] width 325 height 35
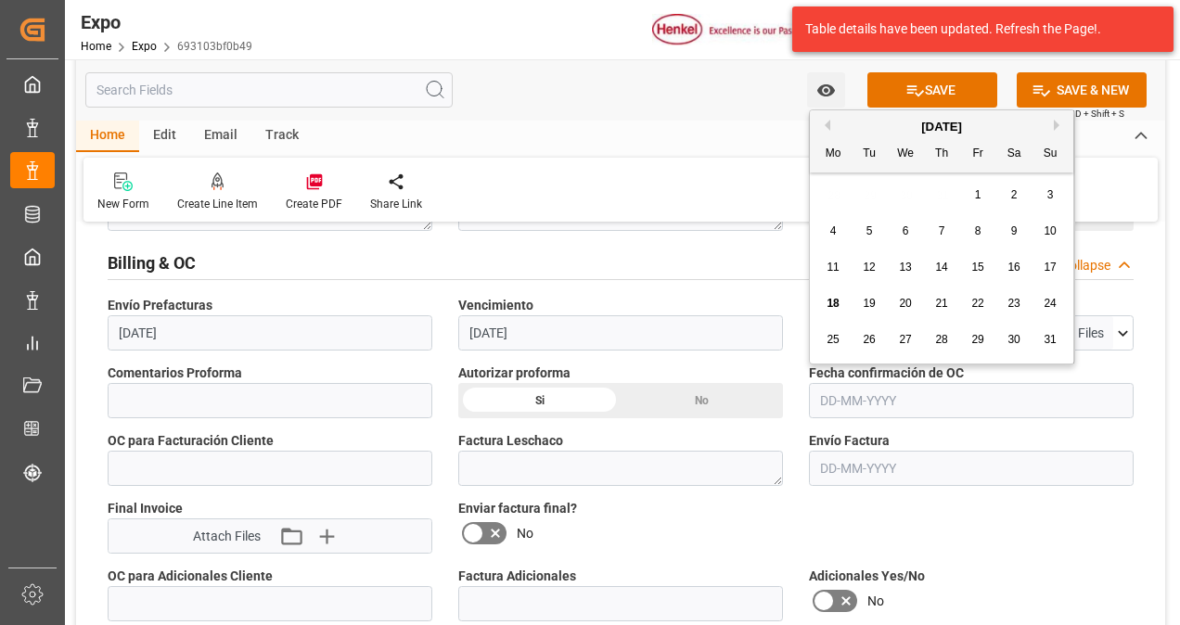
click at [835, 304] on span "18" at bounding box center [832, 303] width 12 height 13
type input "[DATE]"
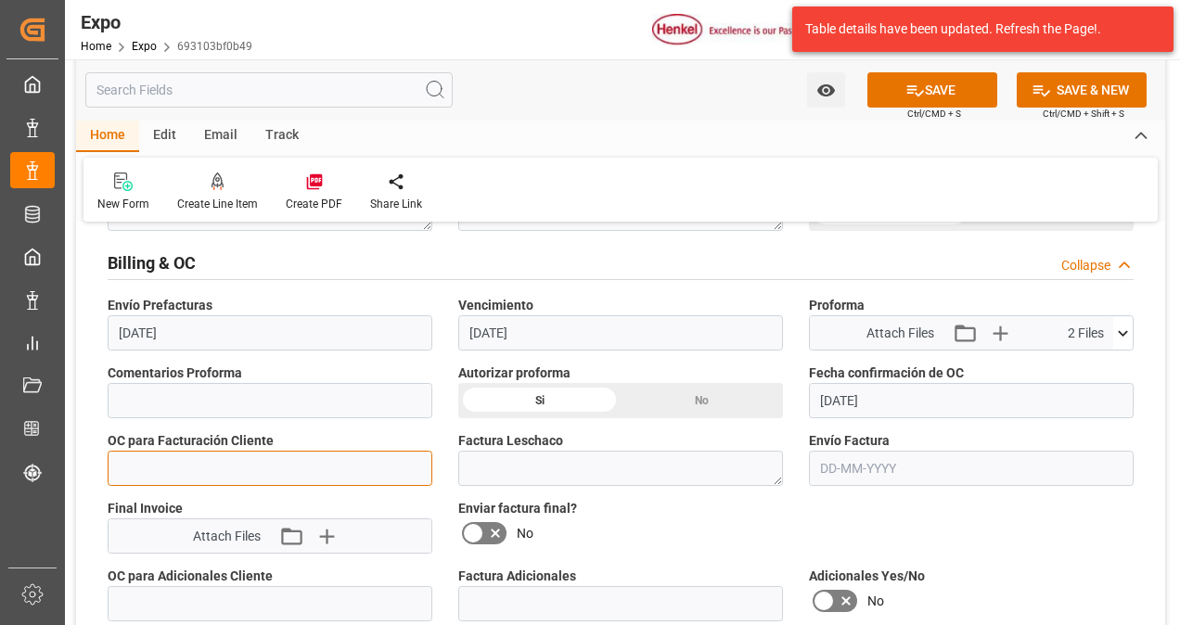
click at [316, 453] on input "text" at bounding box center [270, 468] width 325 height 35
paste input "4578509087"
type input "4578509087"
click at [917, 90] on icon at bounding box center [914, 90] width 19 height 19
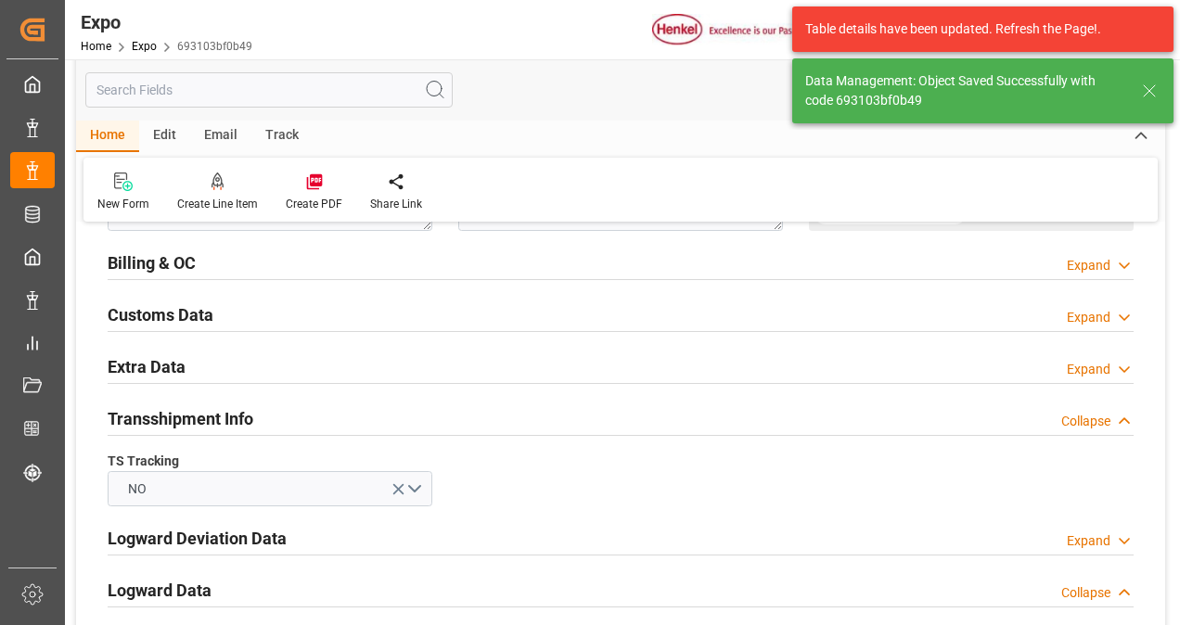
type textarea "[PERSON_NAME]"
type input "[DATE] 16:34"
